Goal: Task Accomplishment & Management: Complete application form

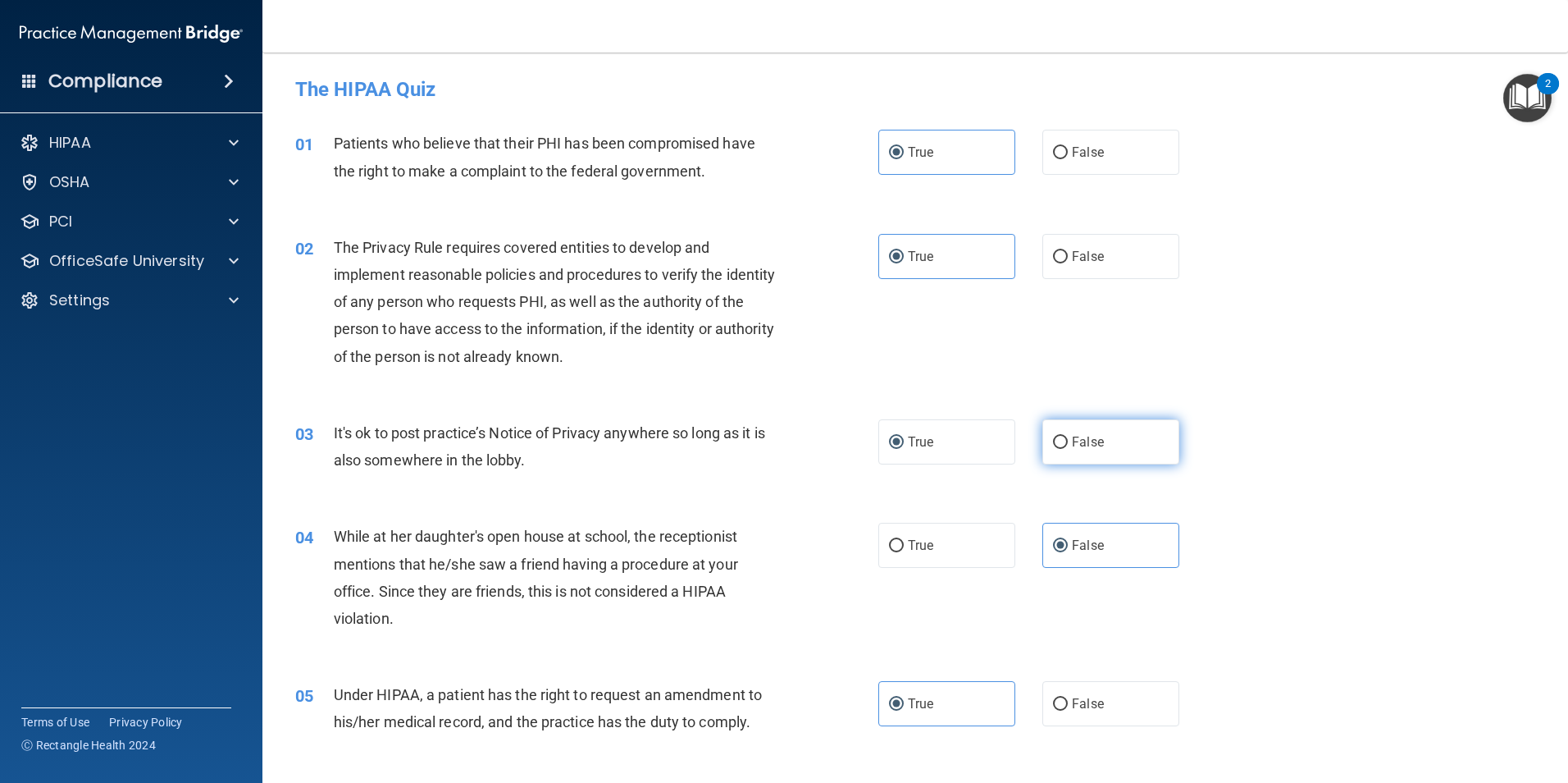
click at [1060, 449] on label "False" at bounding box center [1110, 441] width 137 height 45
click at [1060, 449] on input "False" at bounding box center [1060, 443] width 15 height 12
radio input "true"
radio input "false"
click at [1091, 690] on label "False" at bounding box center [1110, 703] width 137 height 45
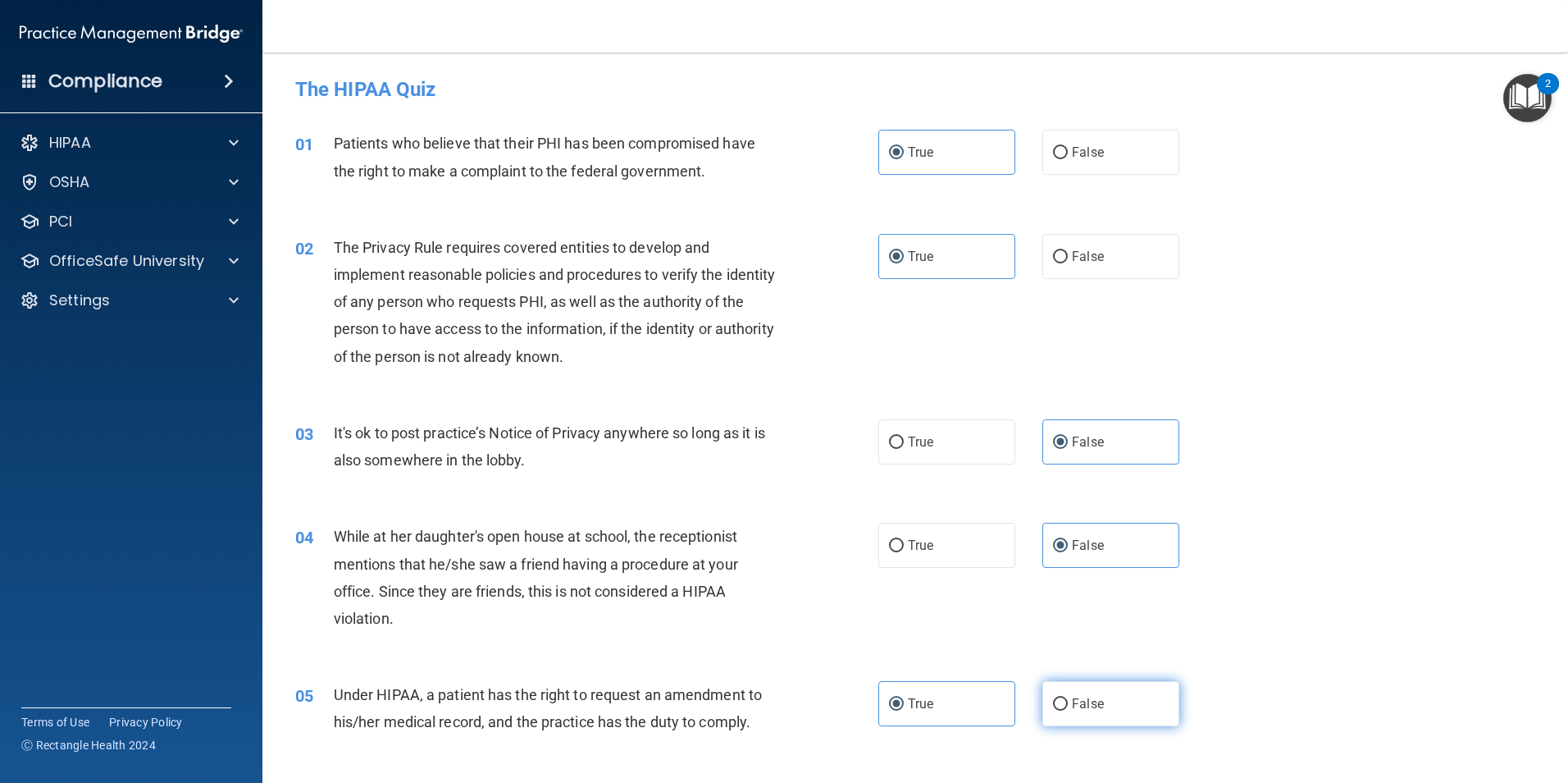
click at [1067, 698] on input "False" at bounding box center [1060, 705] width 15 height 12
radio input "true"
radio input "false"
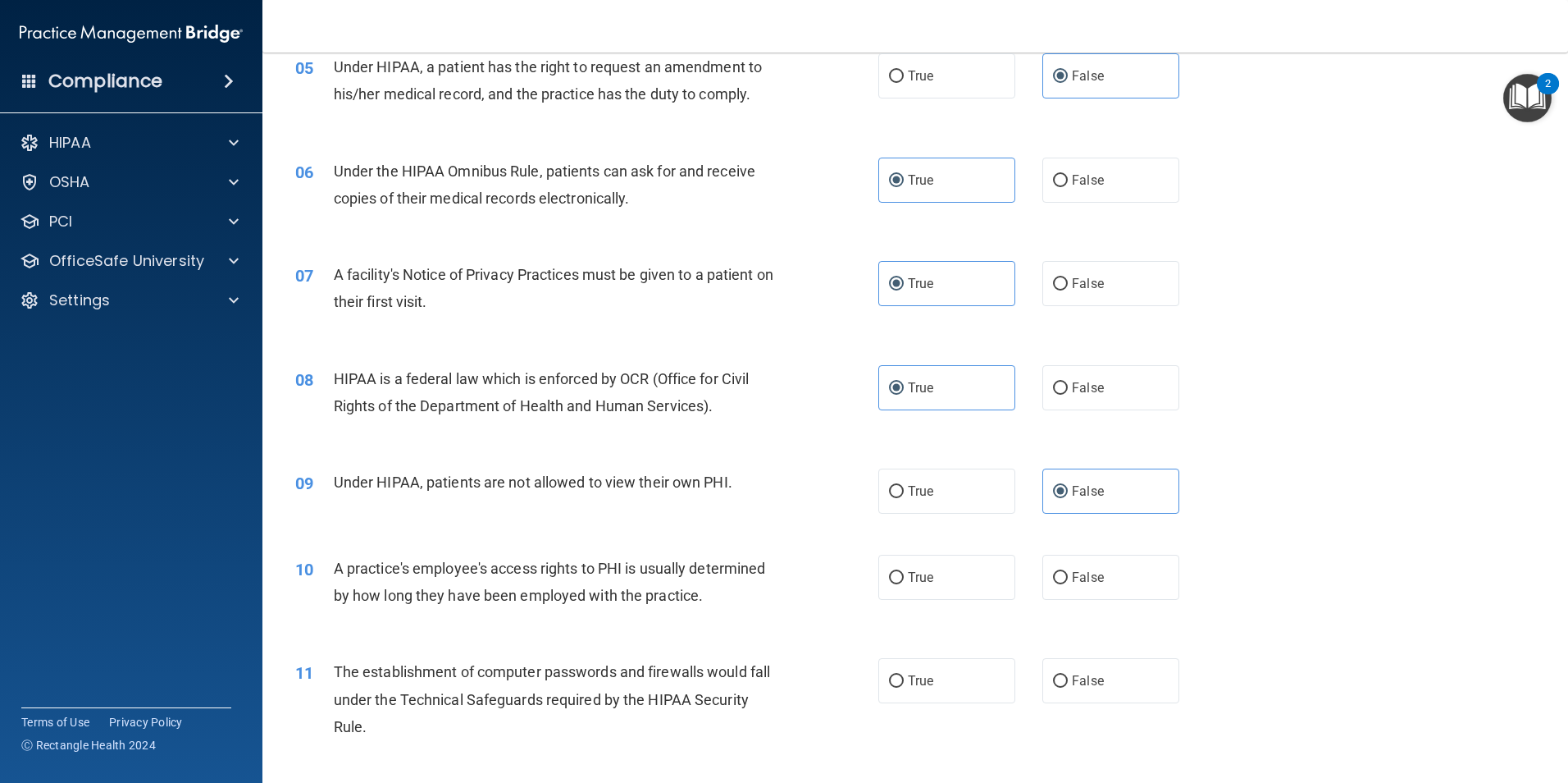
scroll to position [656, 0]
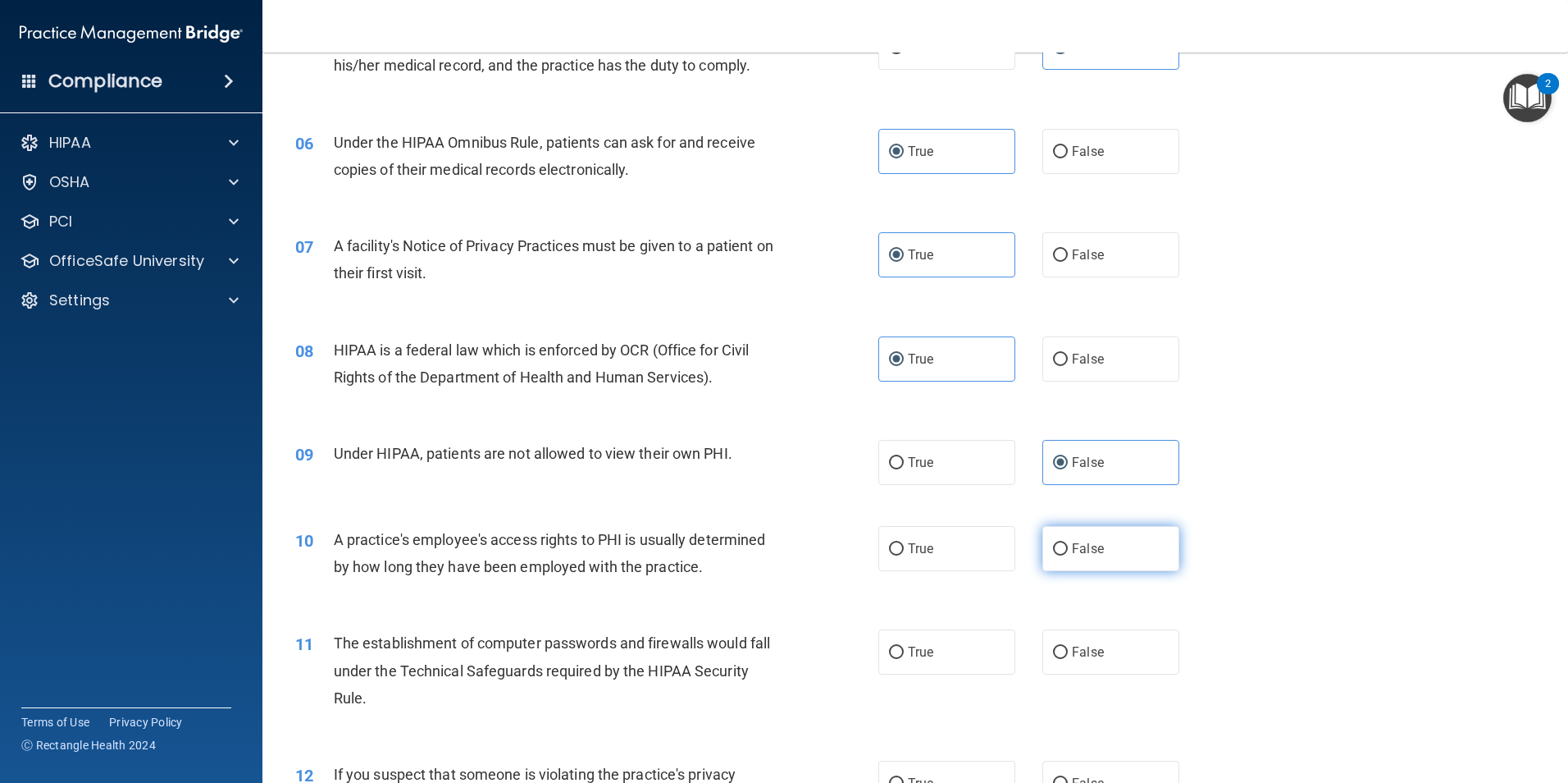
click at [1092, 552] on span "False" at bounding box center [1088, 548] width 32 height 16
click at [1067, 552] on input "False" at bounding box center [1060, 549] width 15 height 12
radio input "true"
click at [911, 657] on span "True" at bounding box center [920, 652] width 26 height 16
click at [903, 657] on input "True" at bounding box center [896, 652] width 15 height 12
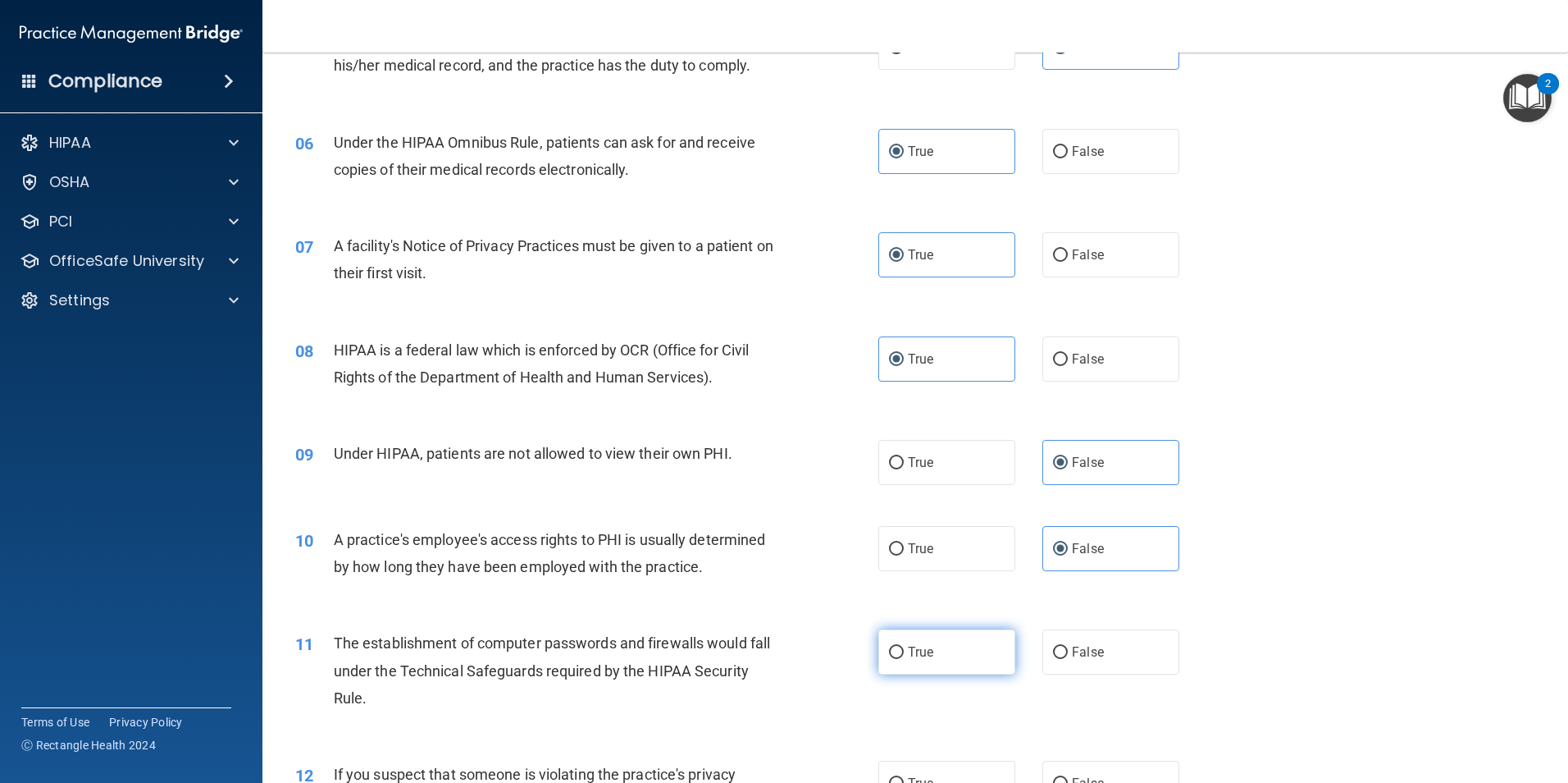
radio input "true"
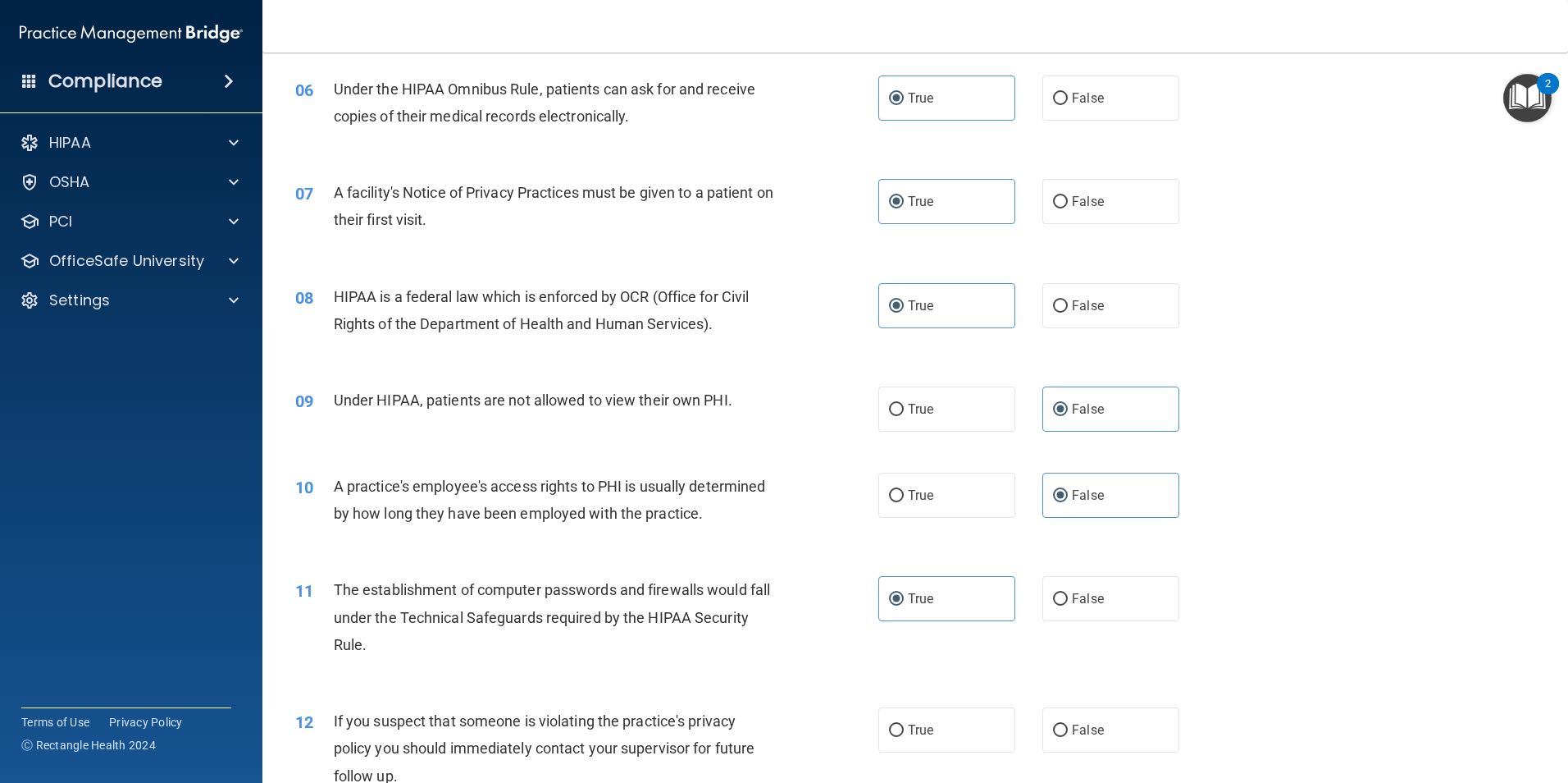
scroll to position [738, 0]
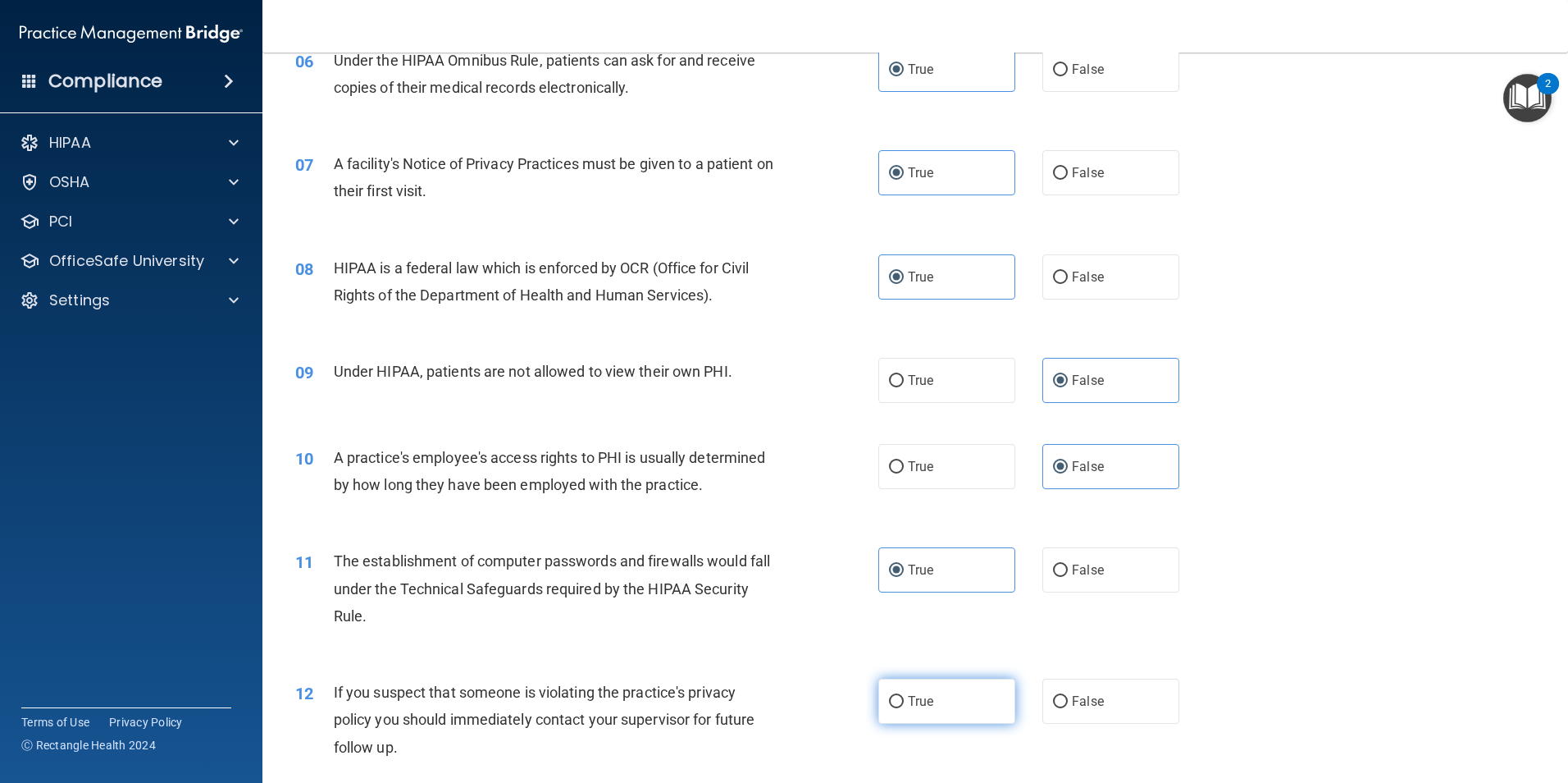
click at [911, 690] on label "True" at bounding box center [946, 700] width 137 height 45
click at [903, 696] on input "True" at bounding box center [896, 702] width 15 height 12
radio input "true"
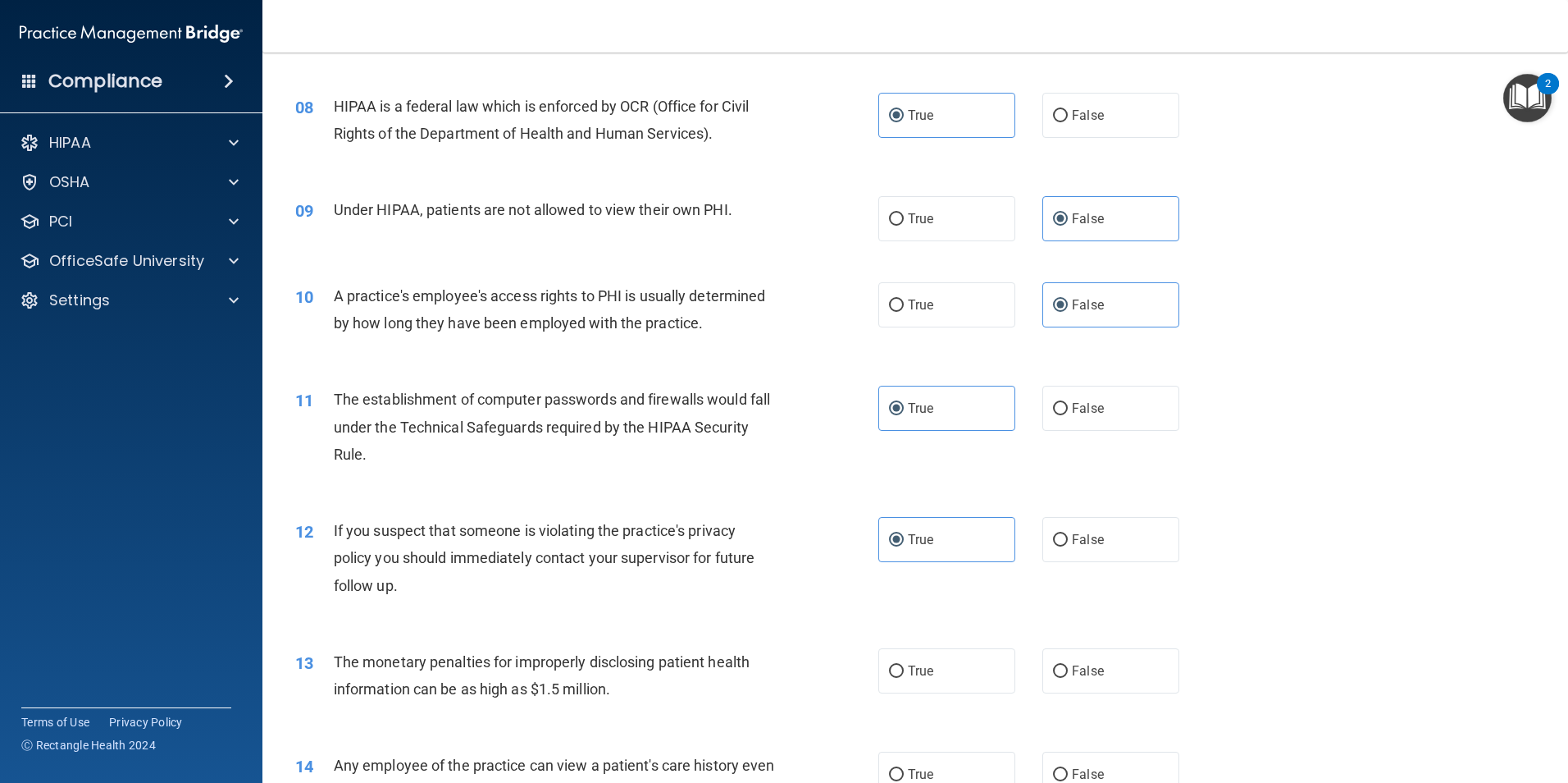
scroll to position [902, 0]
click at [899, 677] on label "True" at bounding box center [946, 667] width 137 height 45
click at [899, 675] on input "True" at bounding box center [896, 669] width 15 height 12
radio input "true"
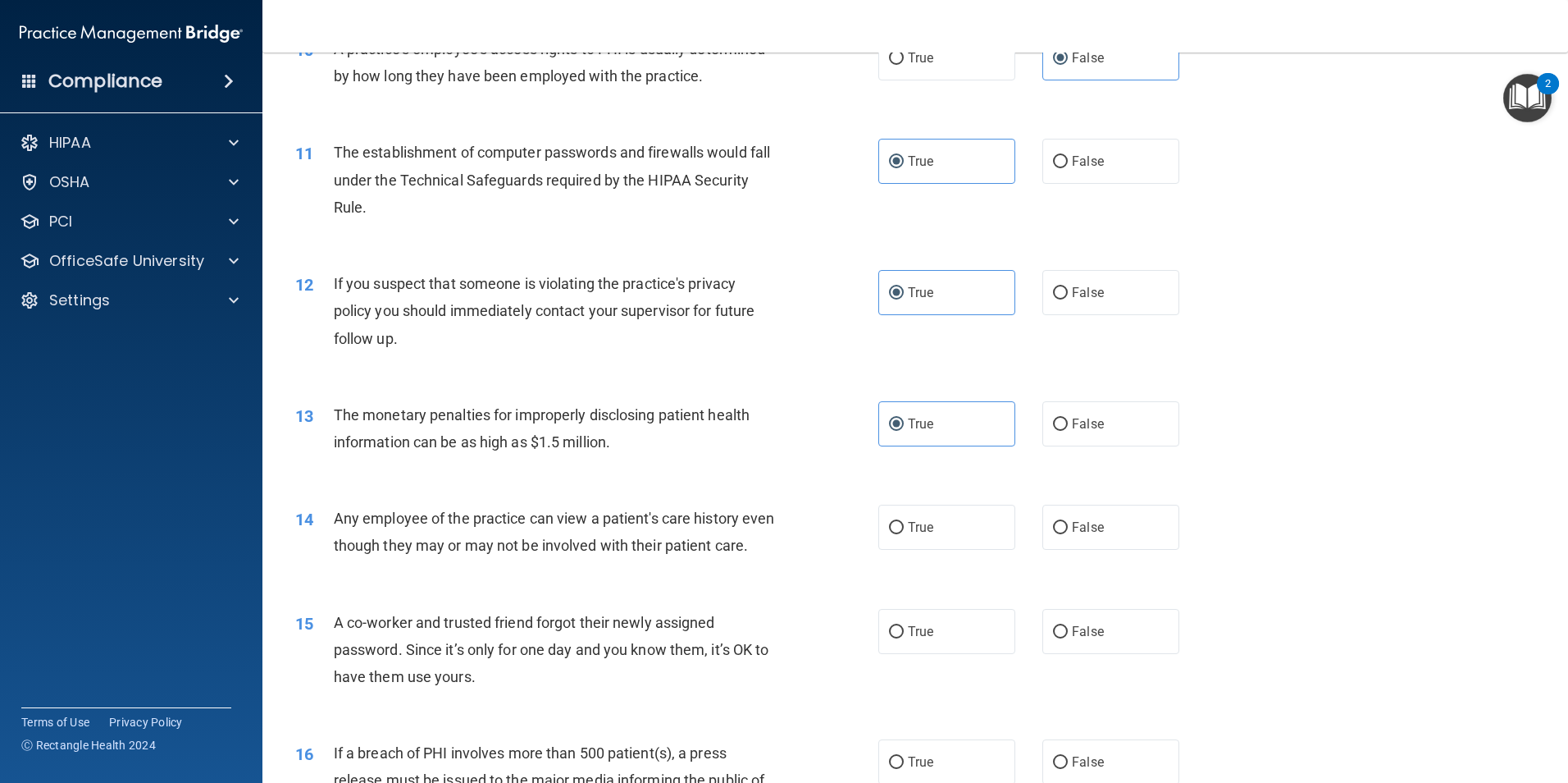
scroll to position [1149, 0]
drag, startPoint x: 1088, startPoint y: 519, endPoint x: 1087, endPoint y: 530, distance: 11.0
click at [1087, 518] on span "False" at bounding box center [1088, 526] width 32 height 16
click at [1067, 520] on input "False" at bounding box center [1060, 526] width 15 height 12
radio input "true"
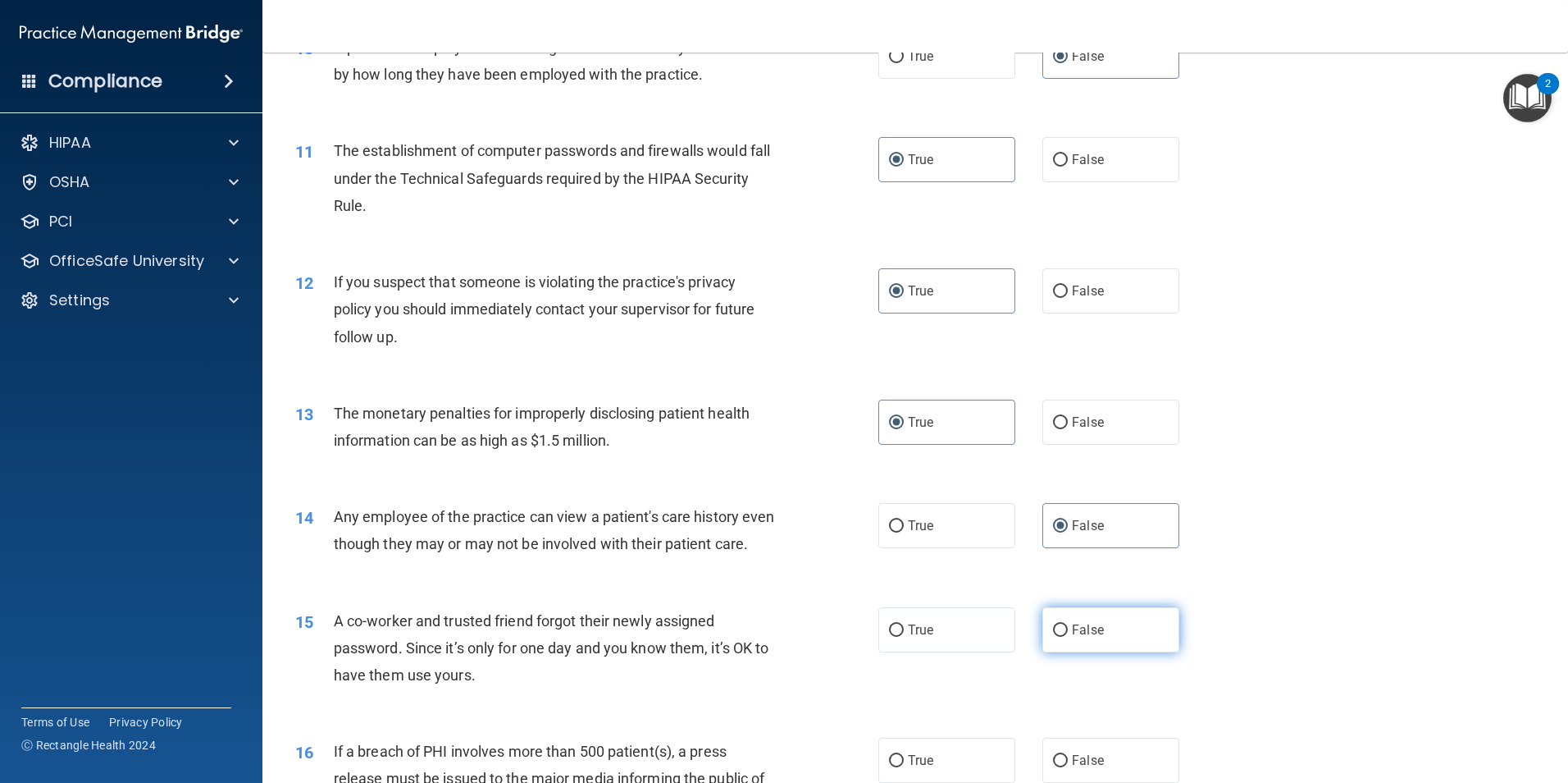
click at [1081, 652] on label "False" at bounding box center [1110, 629] width 137 height 45
click at [1067, 637] on input "False" at bounding box center [1060, 630] width 15 height 12
radio input "true"
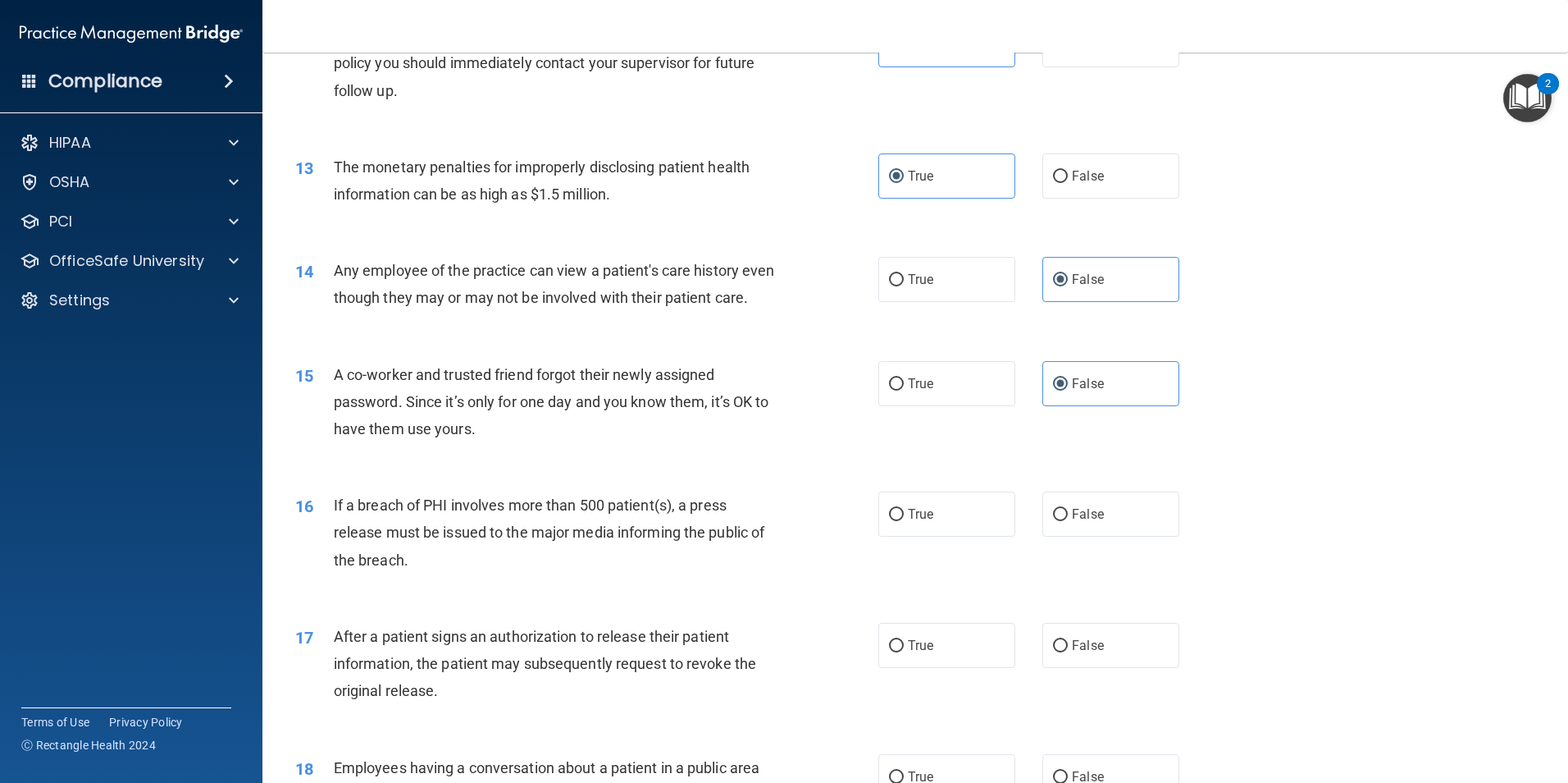
drag, startPoint x: 904, startPoint y: 555, endPoint x: 914, endPoint y: 612, distance: 57.9
click at [904, 536] on label "True" at bounding box center [946, 513] width 137 height 45
click at [903, 521] on input "True" at bounding box center [896, 515] width 15 height 12
radio input "true"
click at [934, 667] on label "True" at bounding box center [946, 645] width 137 height 45
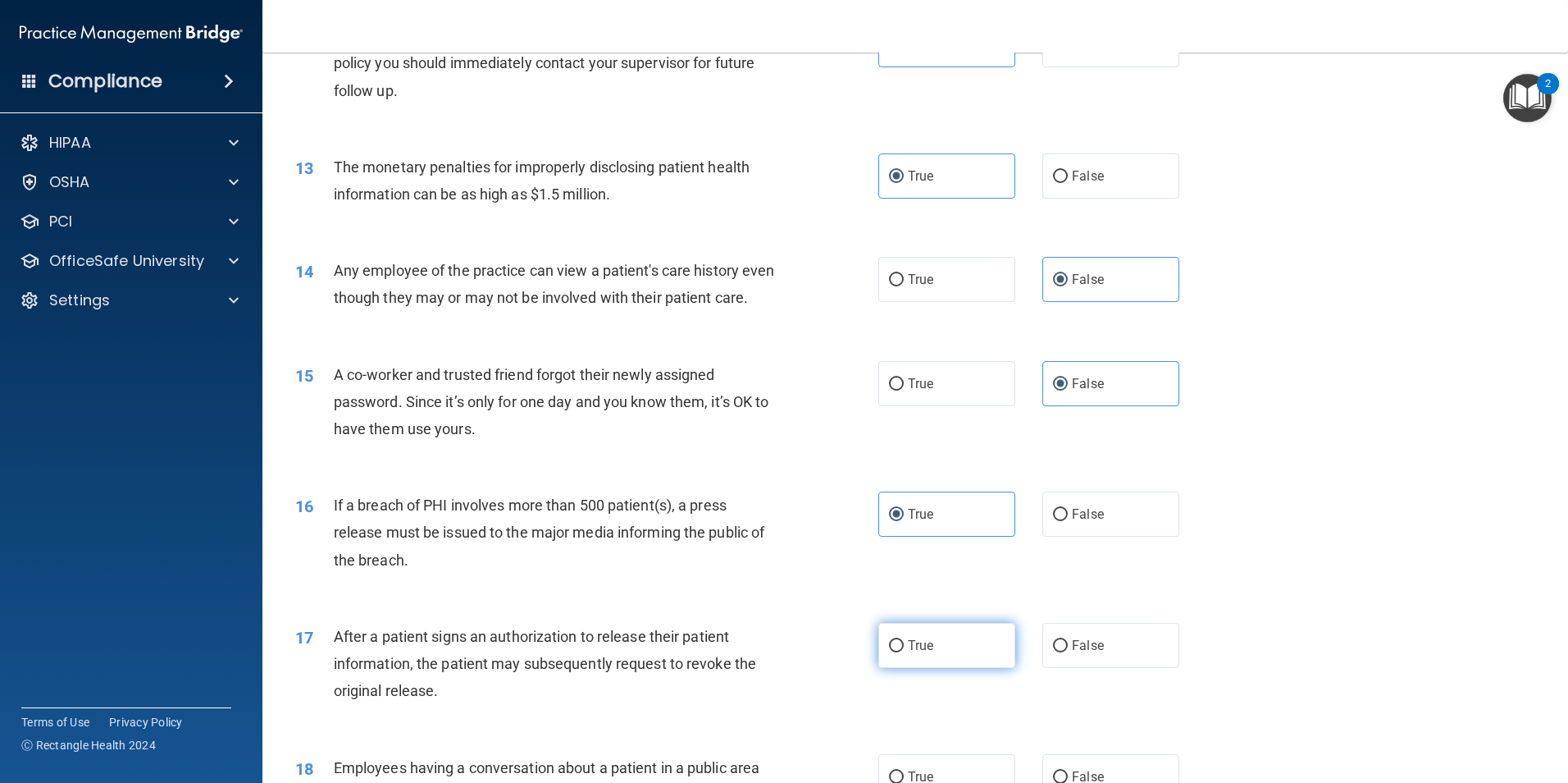
click at [903, 652] on input "True" at bounding box center [896, 646] width 15 height 12
radio input "true"
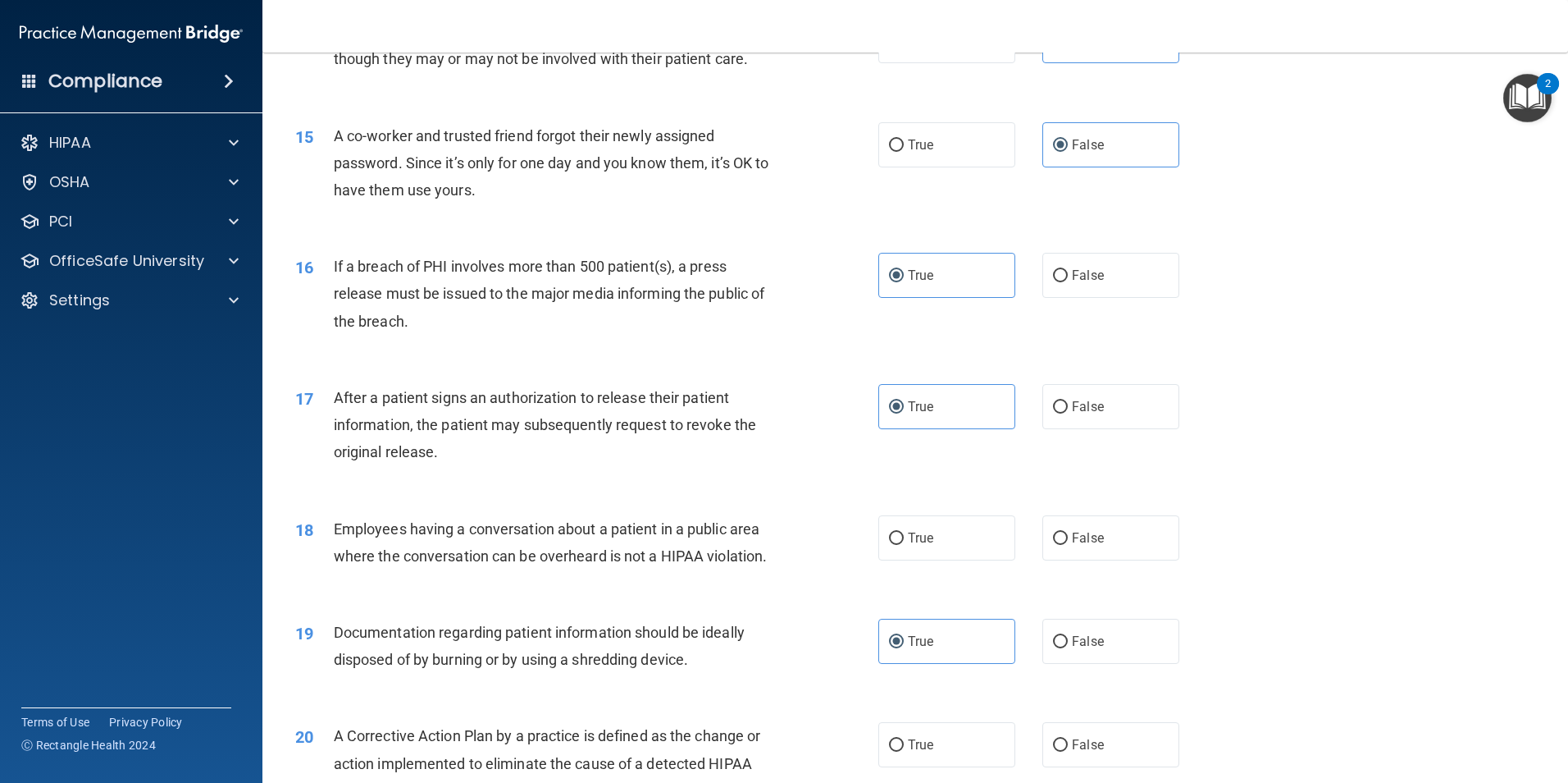
scroll to position [1641, 0]
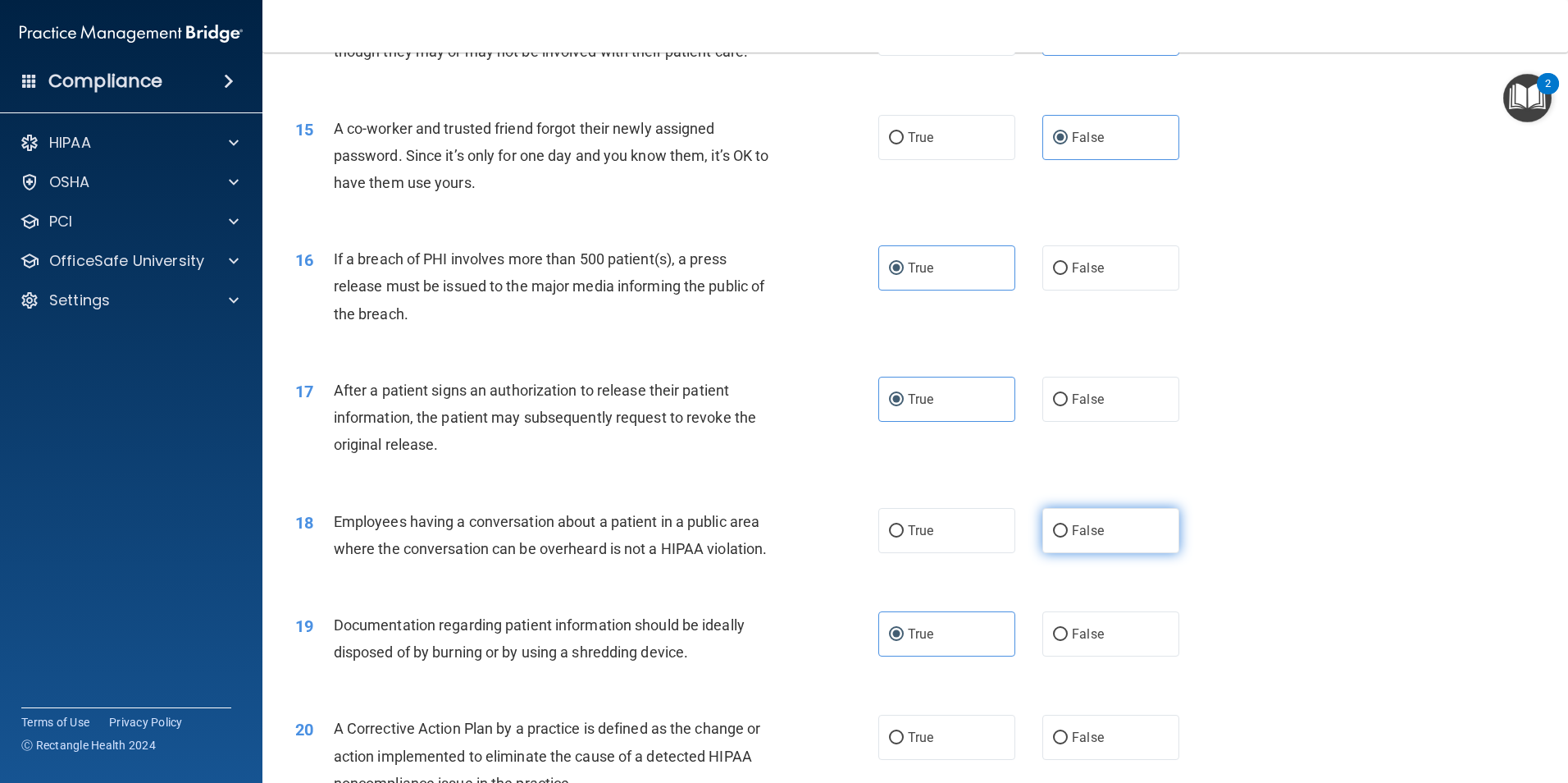
click at [1108, 553] on label "False" at bounding box center [1110, 530] width 137 height 45
click at [1067, 537] on input "False" at bounding box center [1060, 531] width 15 height 12
radio input "true"
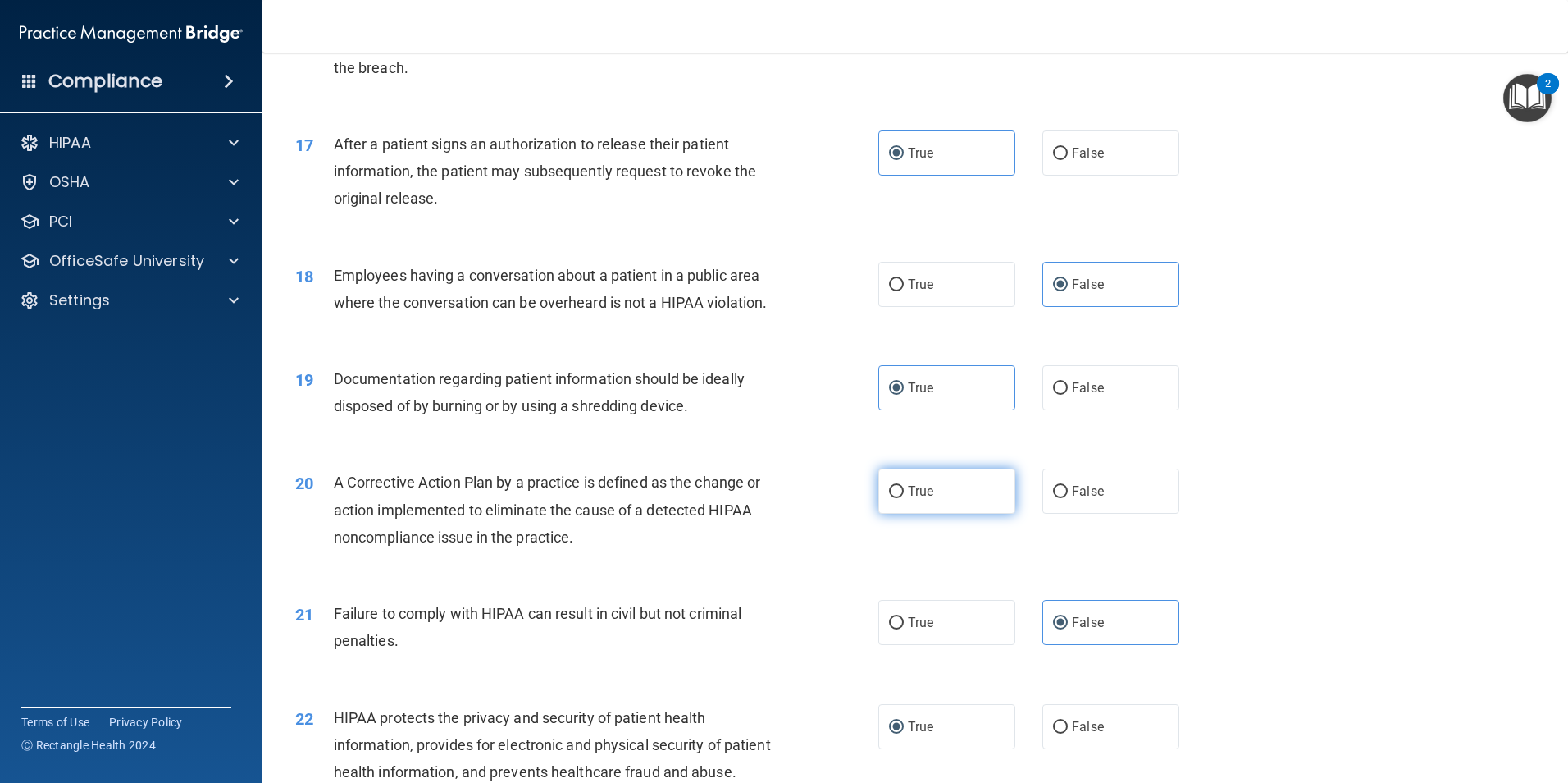
click at [910, 513] on label "True" at bounding box center [946, 490] width 137 height 45
click at [903, 498] on input "True" at bounding box center [896, 492] width 15 height 12
radio input "true"
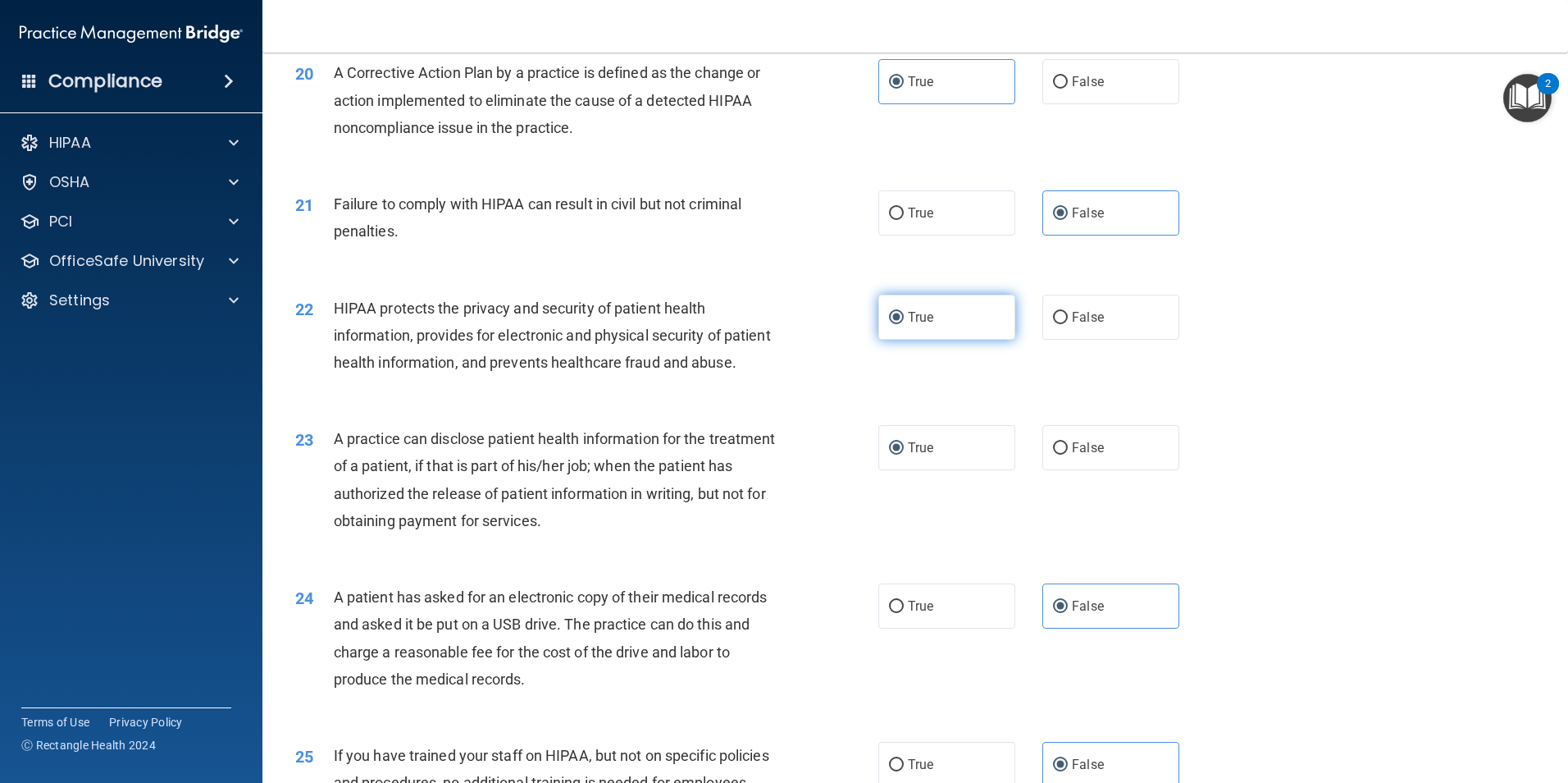
scroll to position [2297, 0]
click at [1083, 454] on span "False" at bounding box center [1088, 447] width 32 height 16
click at [1067, 453] on input "False" at bounding box center [1060, 448] width 15 height 12
radio input "true"
radio input "false"
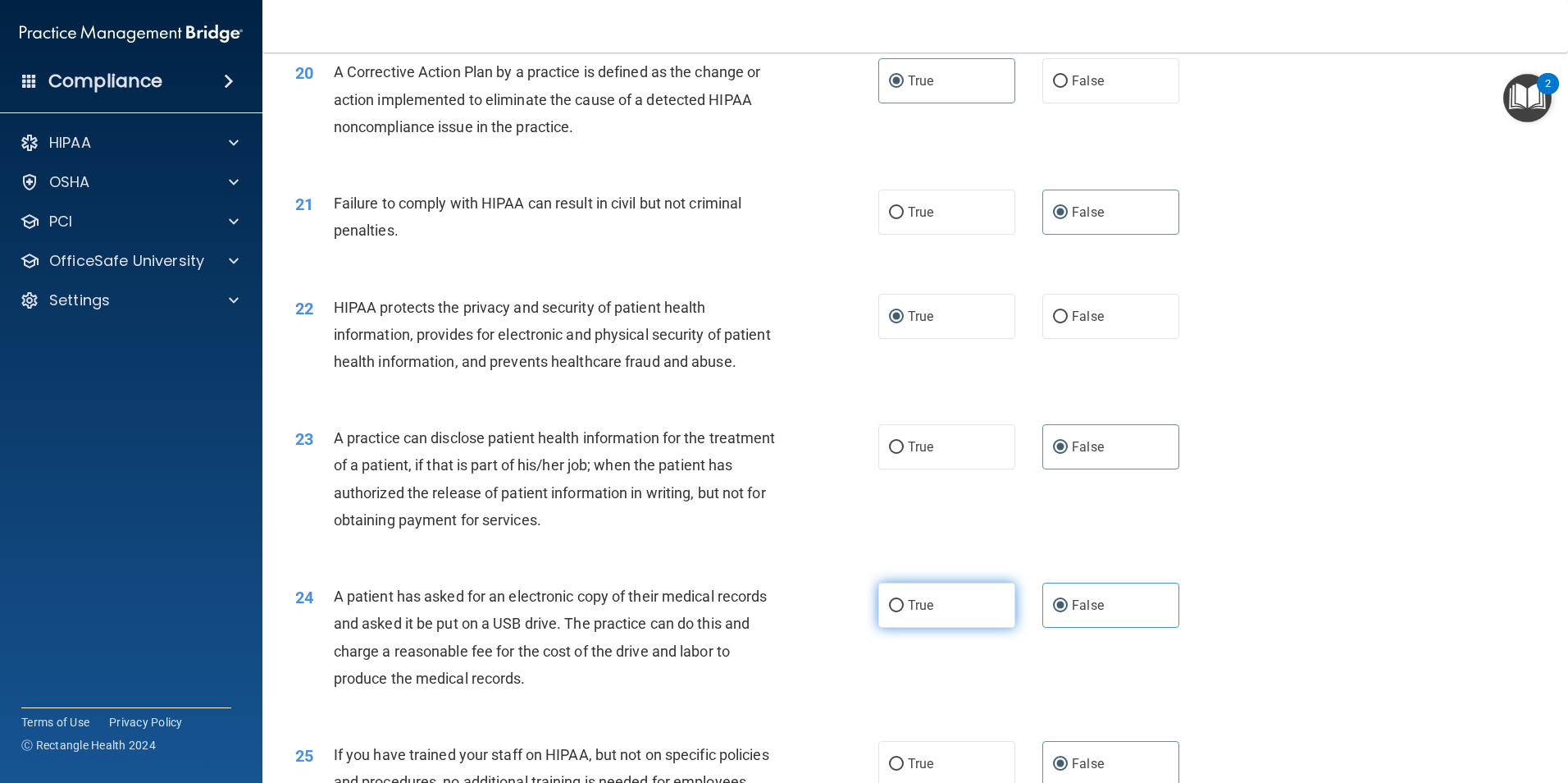
click at [933, 628] on label "True" at bounding box center [946, 605] width 137 height 45
click at [903, 612] on input "True" at bounding box center [896, 606] width 15 height 12
radio input "true"
radio input "false"
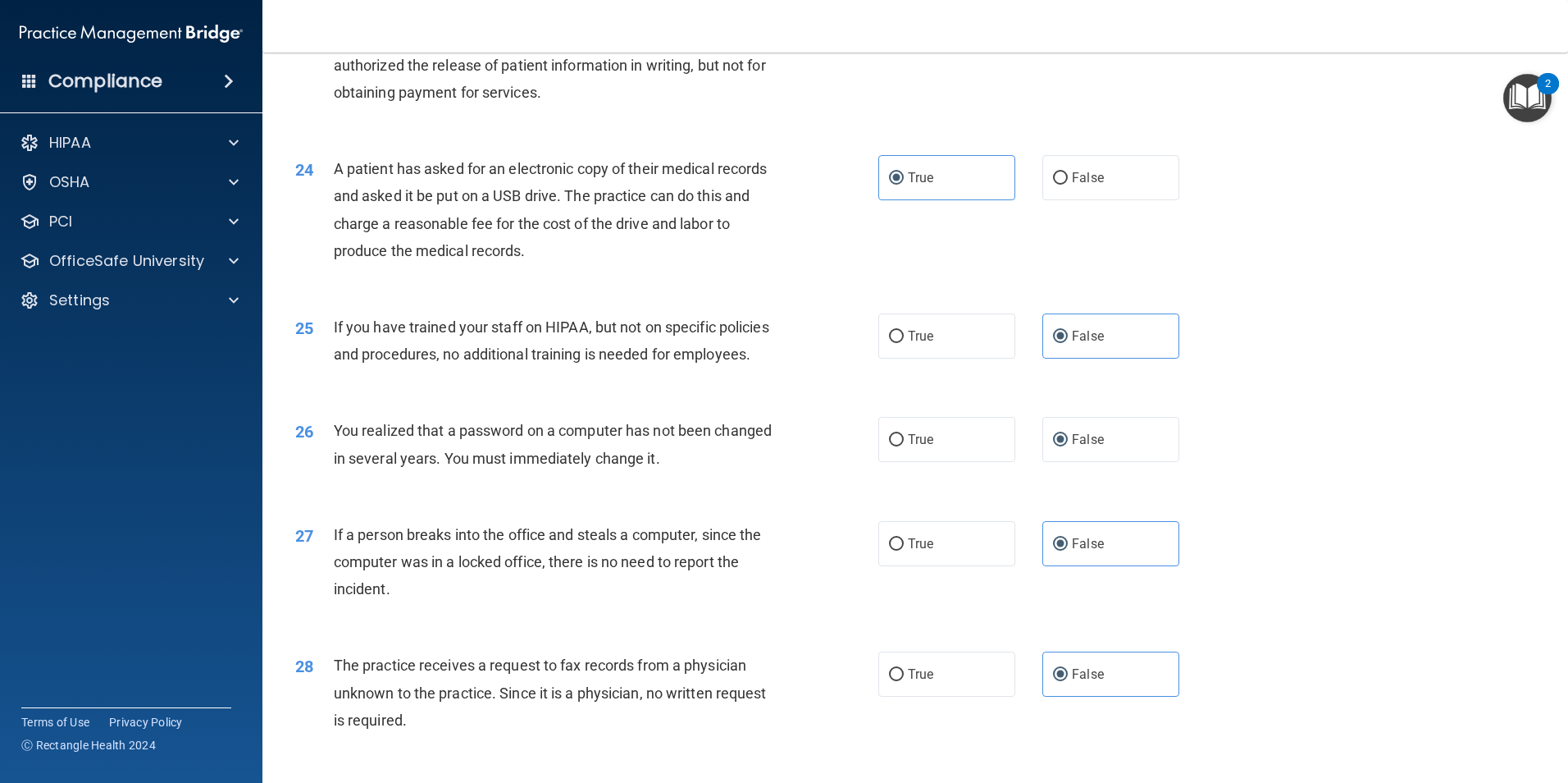
scroll to position [2871, 0]
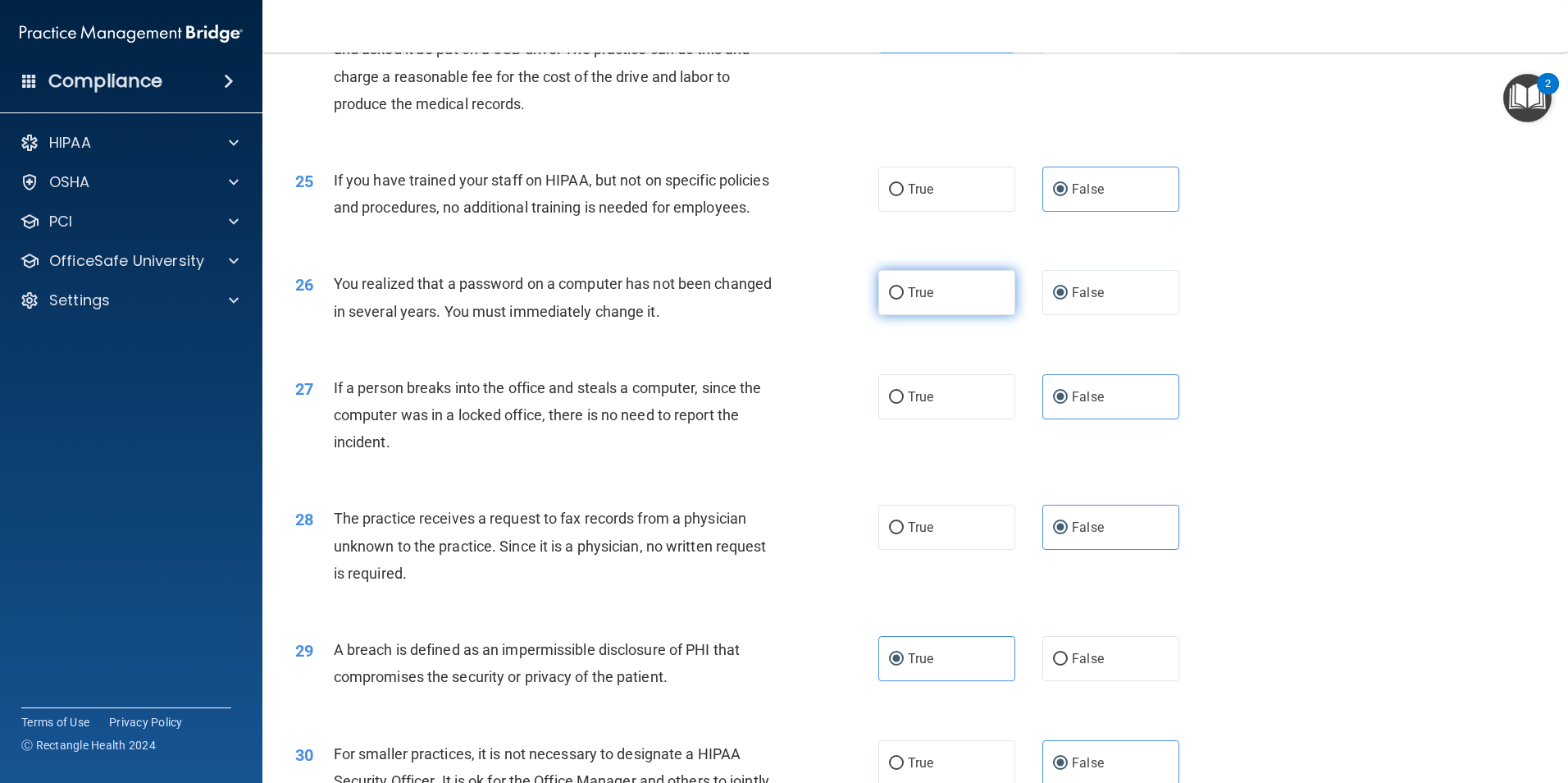
click at [919, 315] on label "True" at bounding box center [946, 292] width 137 height 45
click at [903, 300] on input "True" at bounding box center [896, 294] width 15 height 12
radio input "true"
radio input "false"
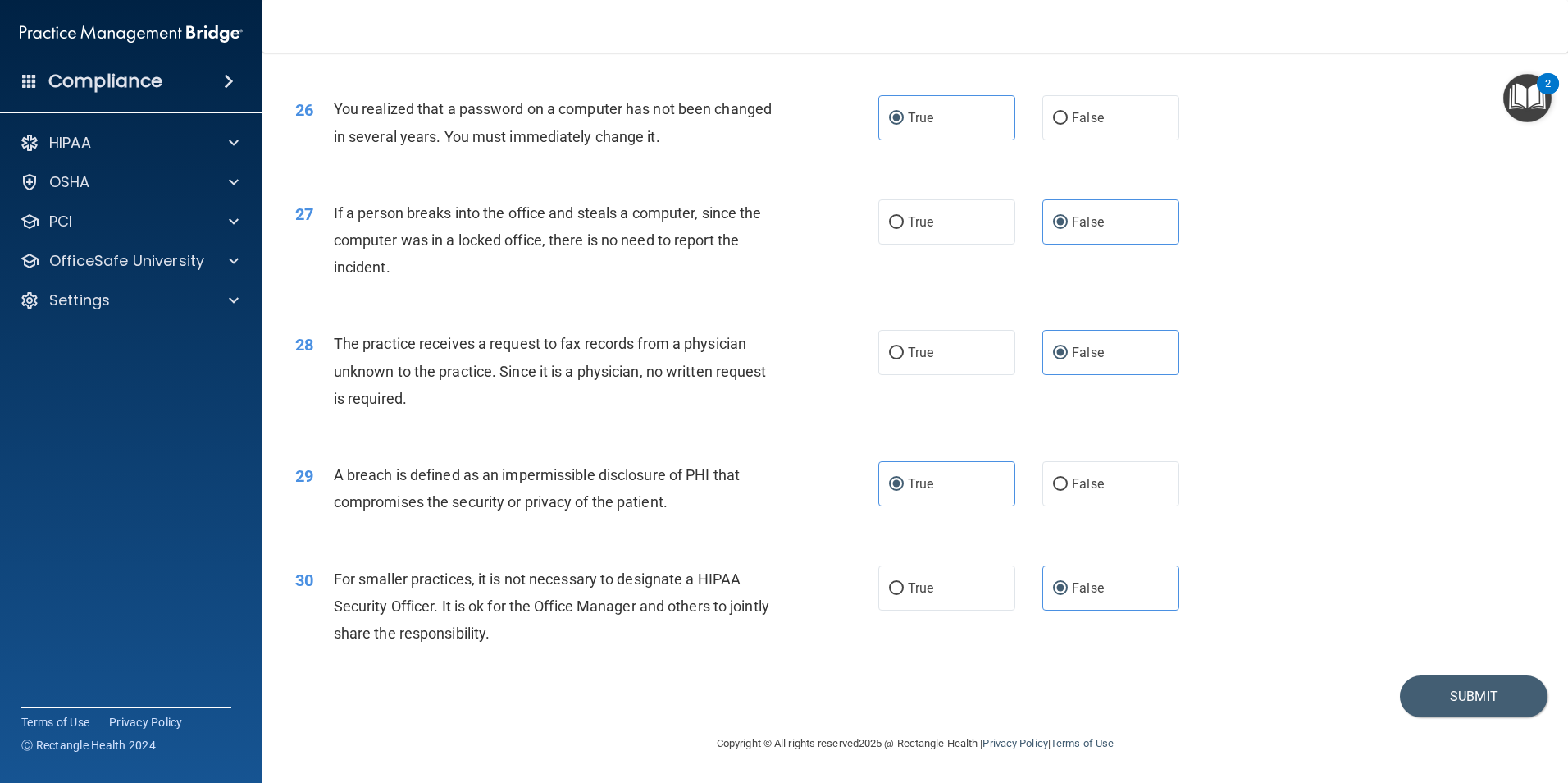
scroll to position [3117, 0]
click at [1452, 710] on button "Submit" at bounding box center [1473, 696] width 147 height 41
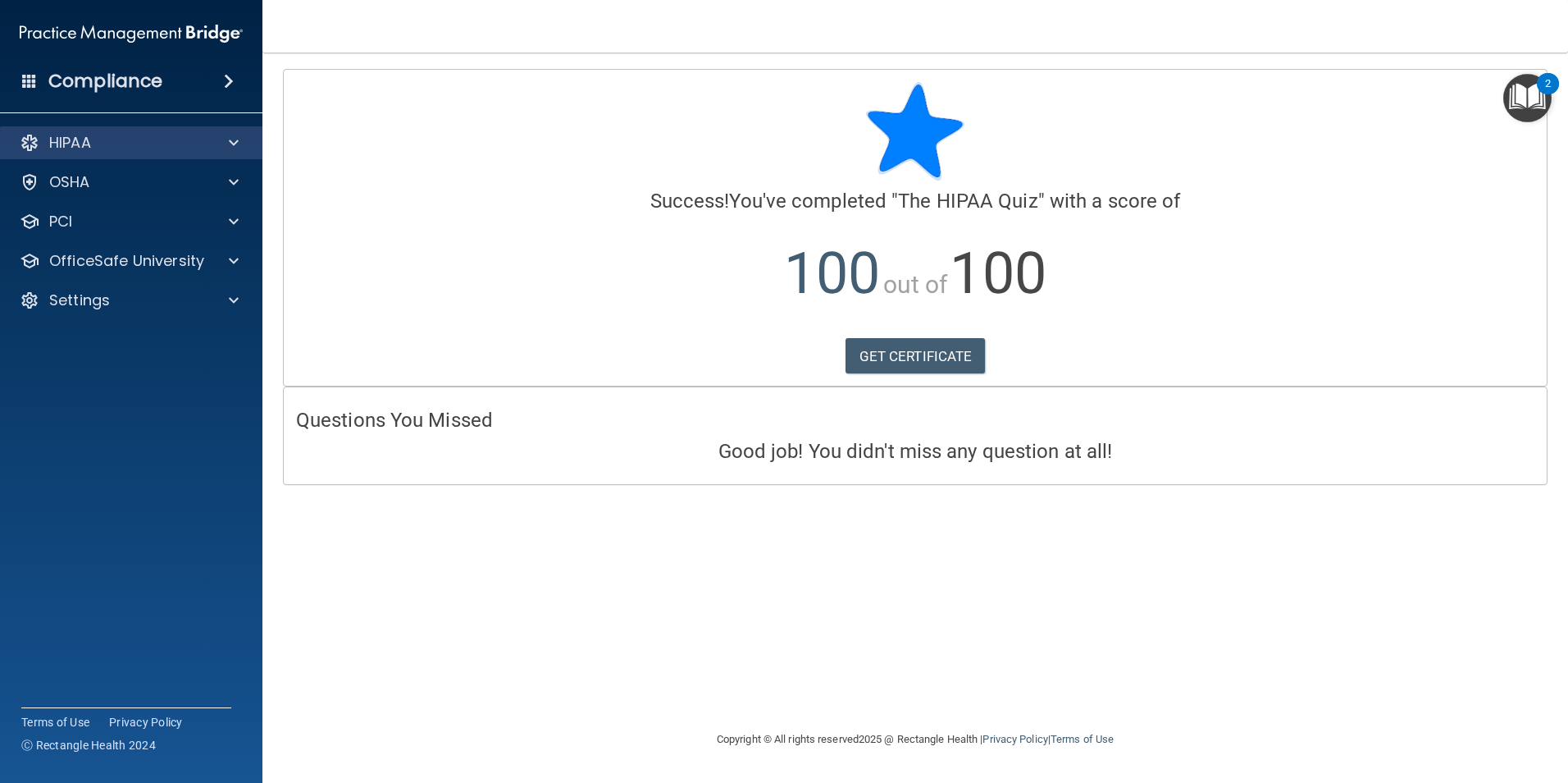
drag, startPoint x: 125, startPoint y: 153, endPoint x: 138, endPoint y: 152, distance: 13.0
click at [125, 153] on div "HIPAA" at bounding box center [131, 142] width 264 height 33
click at [209, 143] on div "HIPAA" at bounding box center [129, 143] width 243 height 19
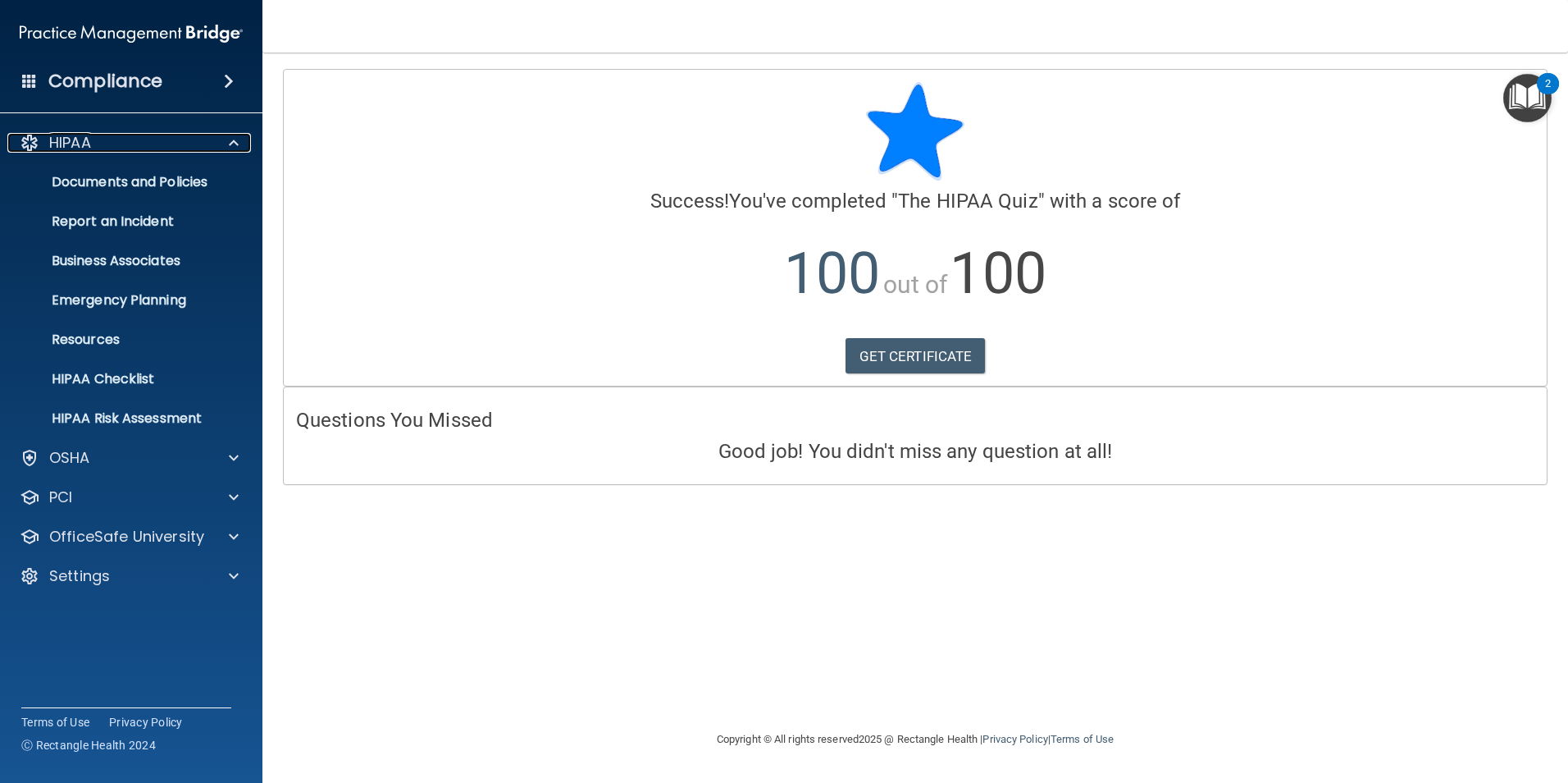
drag, startPoint x: 125, startPoint y: 146, endPoint x: 87, endPoint y: 123, distance: 44.4
click at [124, 146] on div "HIPAA" at bounding box center [108, 143] width 204 height 19
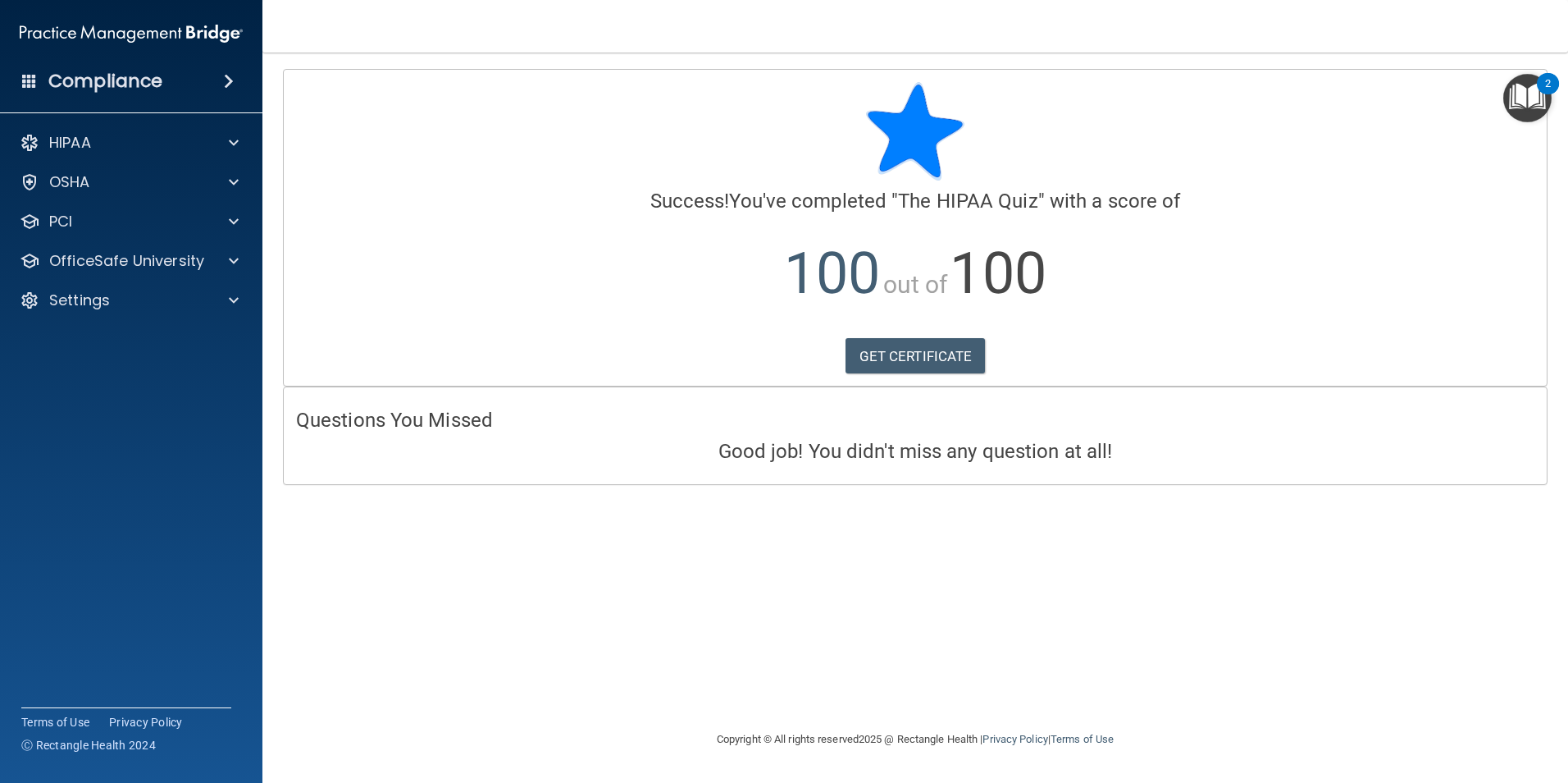
click at [64, 81] on h4 "Compliance" at bounding box center [105, 81] width 114 height 23
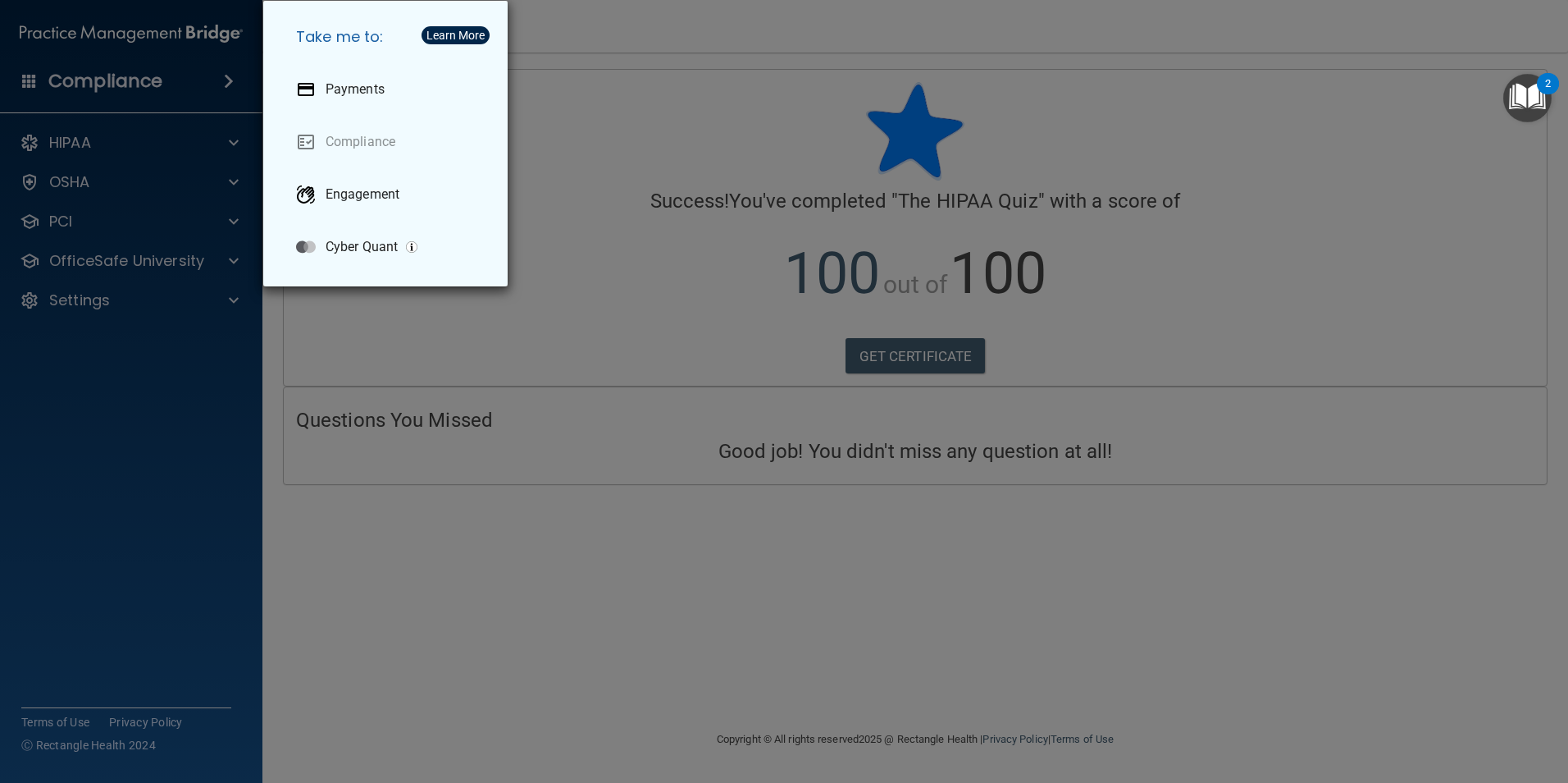
click at [10, 82] on div "Take me to: Payments Compliance Engagement Cyber Quant" at bounding box center [784, 392] width 1568 height 783
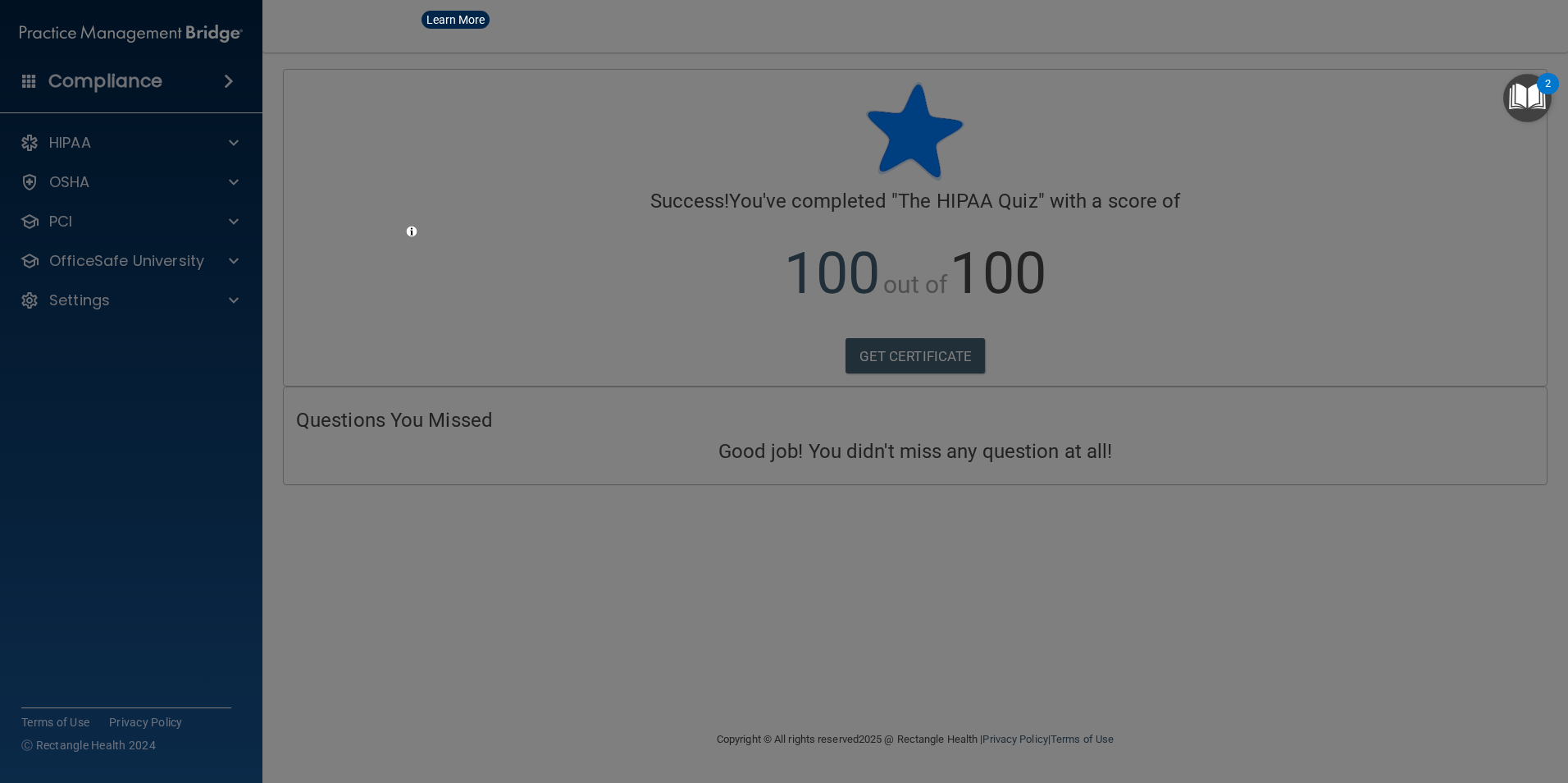
click at [27, 71] on div "Take me to: Payments Compliance Engagement Cyber Quant" at bounding box center [784, 392] width 1568 height 783
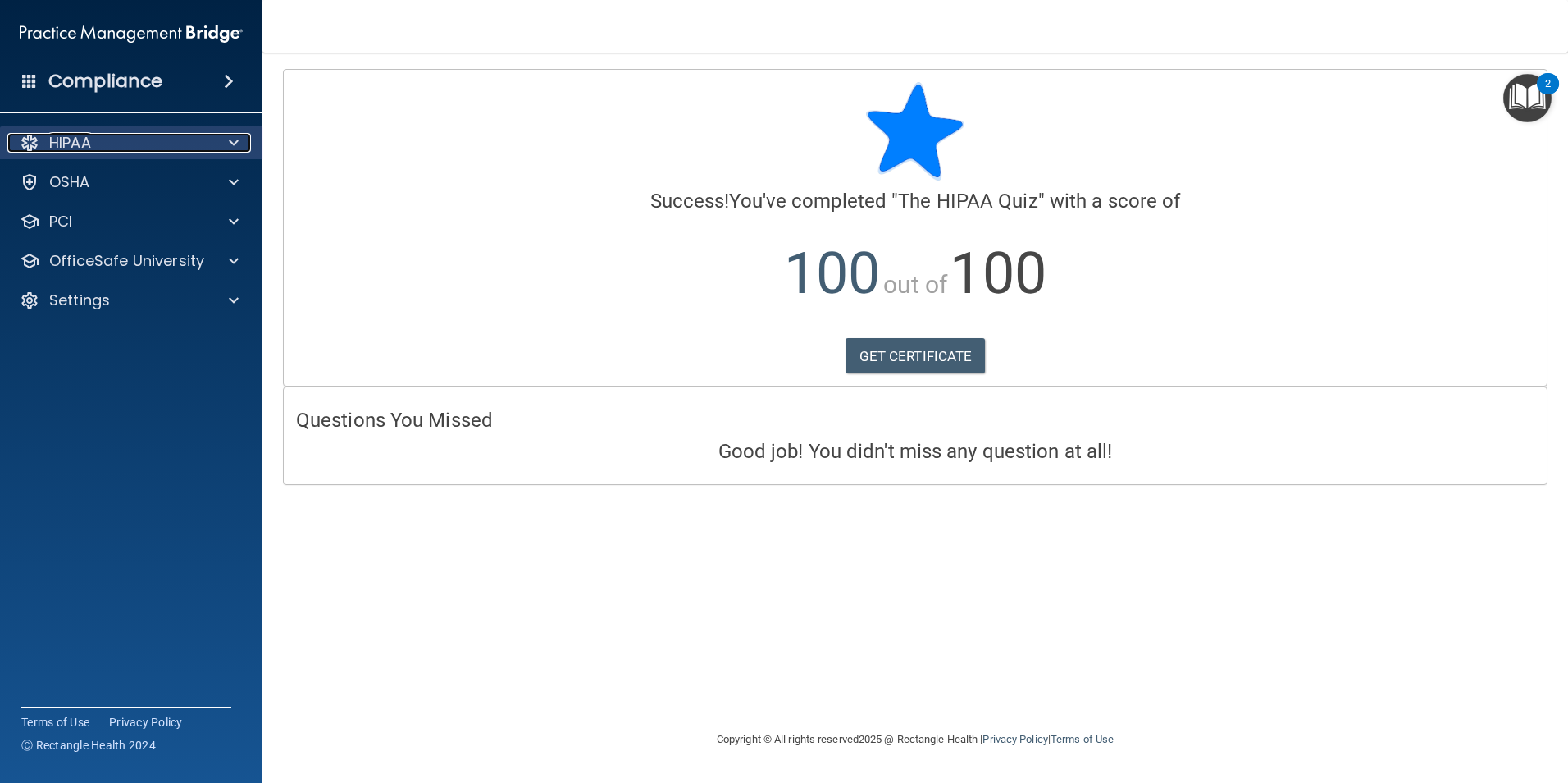
click at [85, 134] on p "HIPAA" at bounding box center [70, 143] width 41 height 19
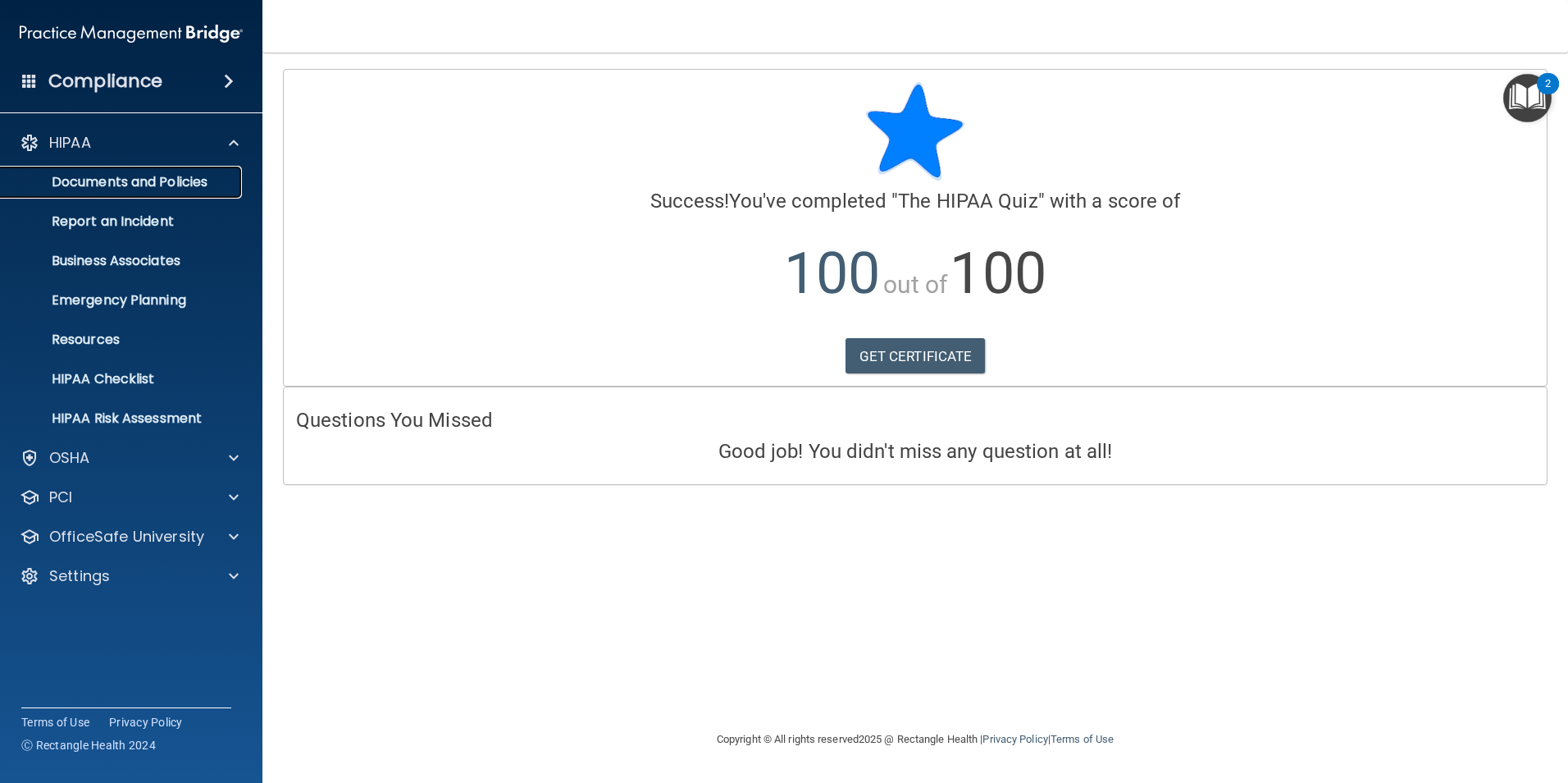
click at [130, 183] on p "Documents and Policies" at bounding box center [123, 182] width 224 height 17
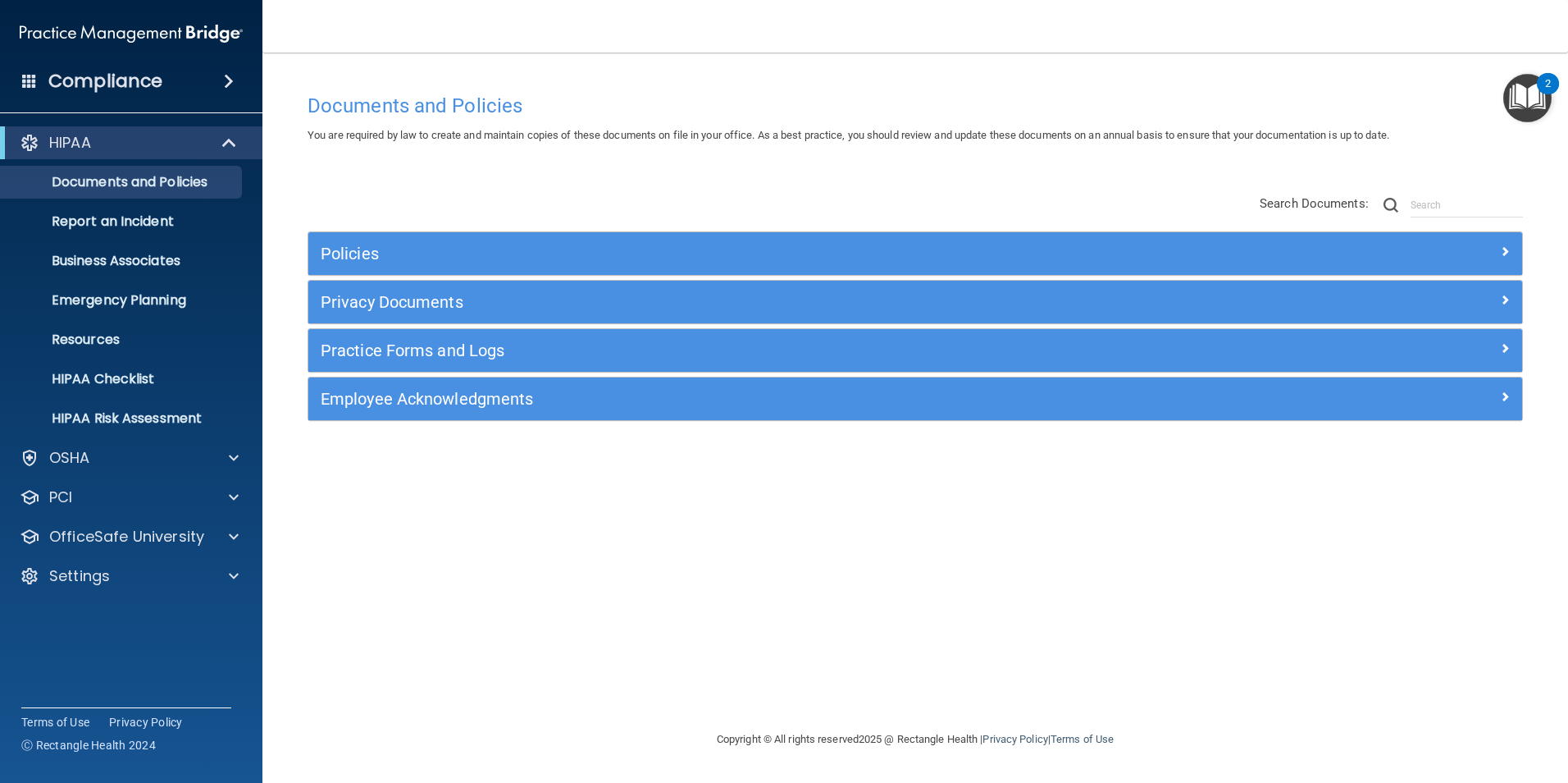
click at [1531, 97] on img "Open Resource Center, 2 new notifications" at bounding box center [1527, 98] width 48 height 48
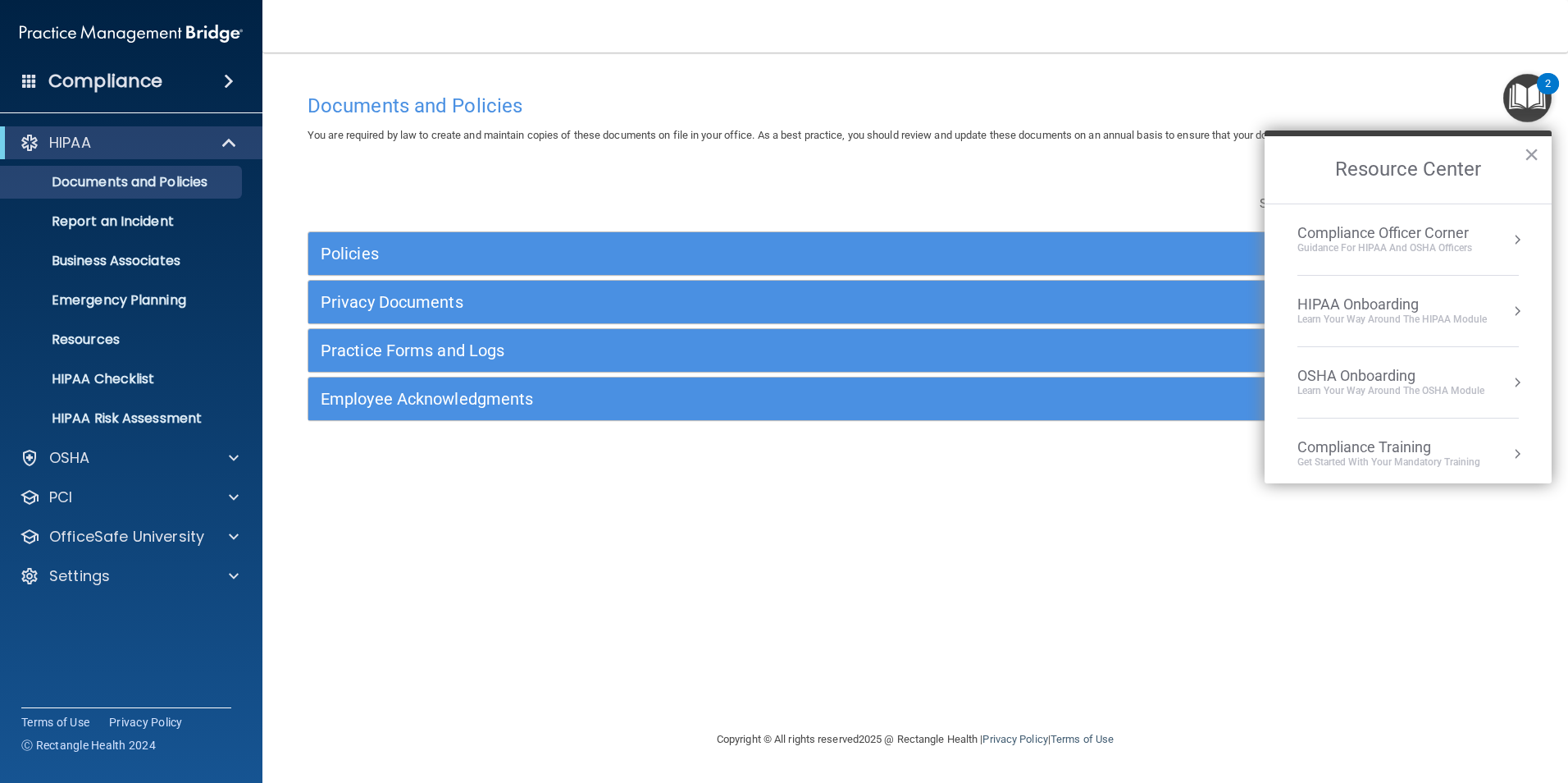
click at [1083, 87] on div "Documents and Policies" at bounding box center [915, 106] width 1240 height 41
